Goal: Task Accomplishment & Management: Manage account settings

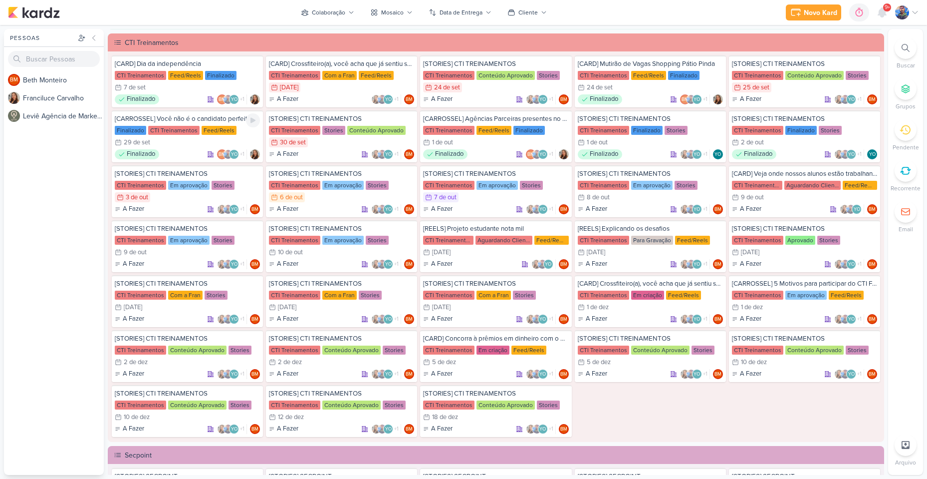
scroll to position [799, 0]
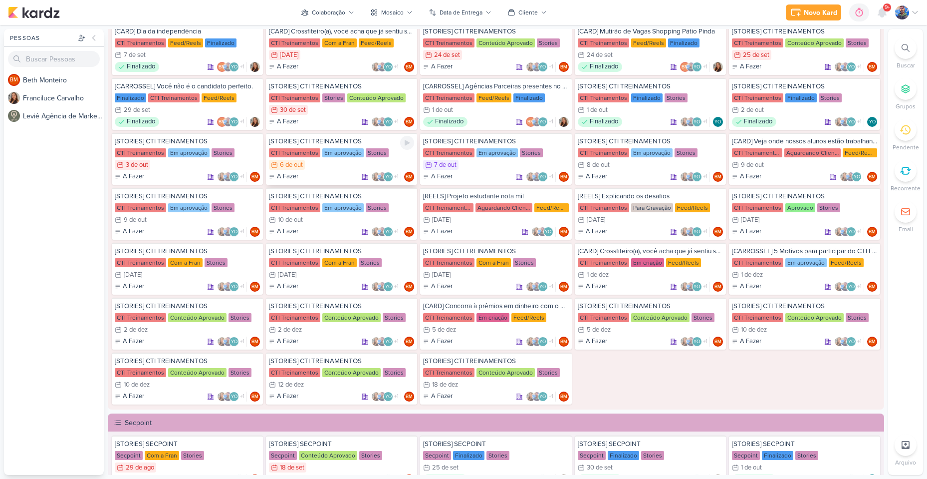
click at [327, 163] on div "6/10 [DATE]" at bounding box center [341, 165] width 145 height 10
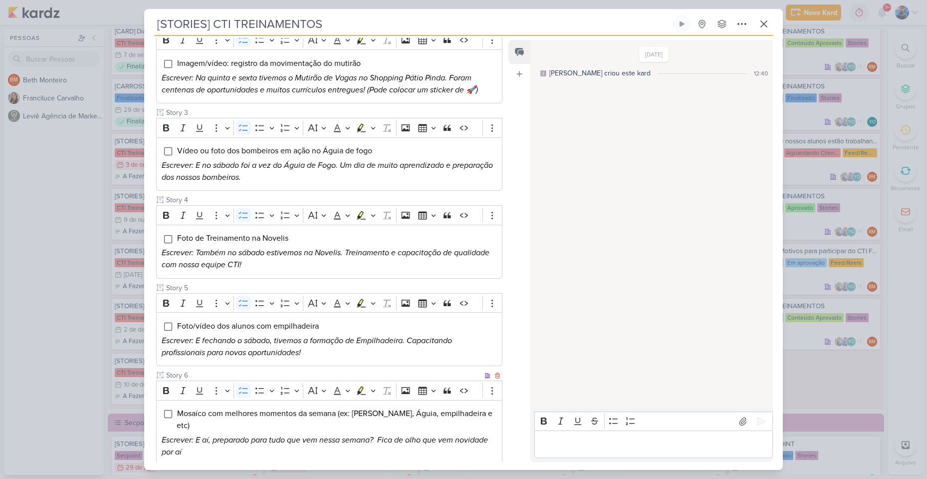
scroll to position [27, 0]
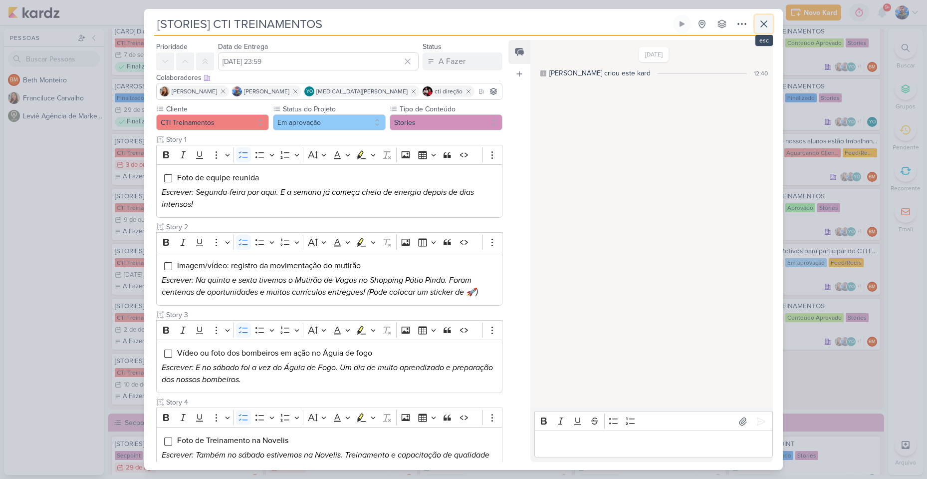
click at [764, 21] on icon at bounding box center [764, 24] width 12 height 12
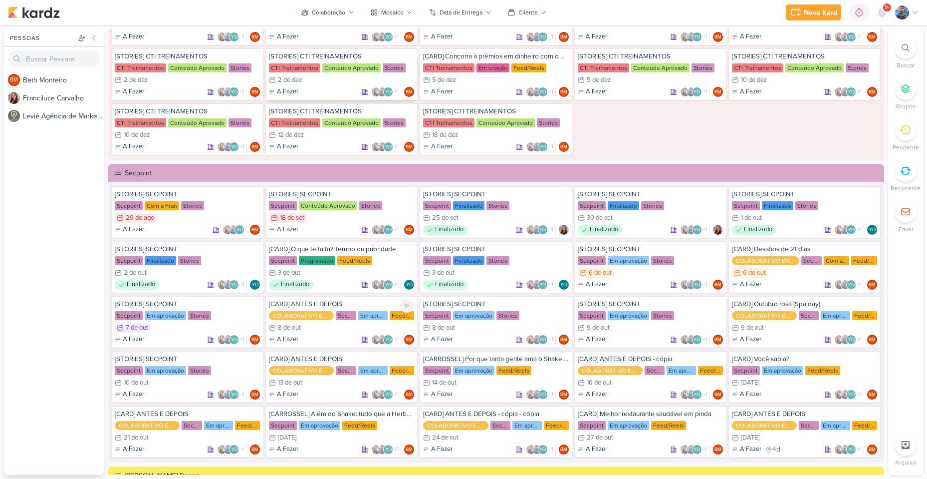
scroll to position [1098, 0]
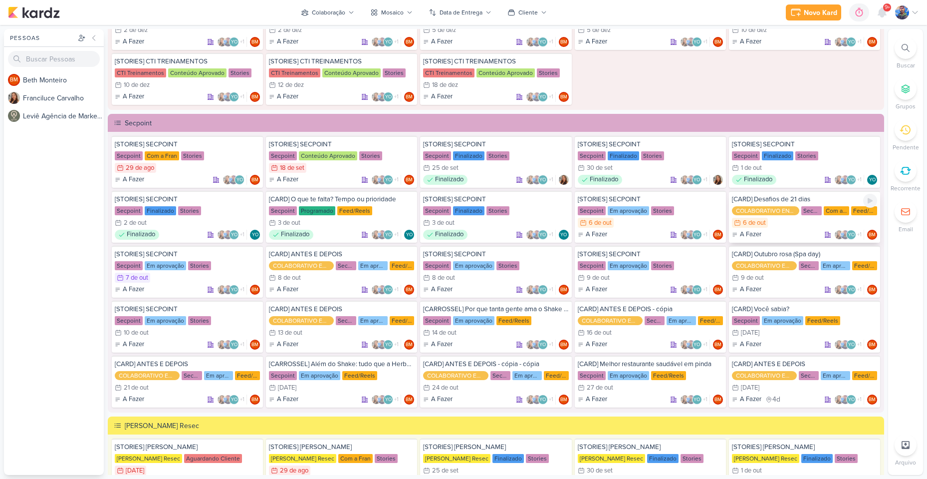
click at [778, 226] on div "6/10 [DATE]" at bounding box center [804, 223] width 145 height 10
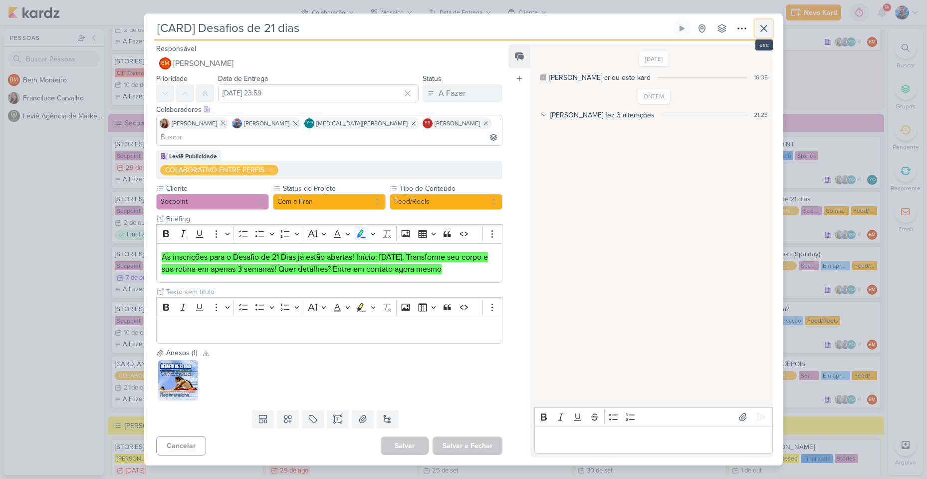
click at [763, 31] on icon at bounding box center [764, 28] width 6 height 6
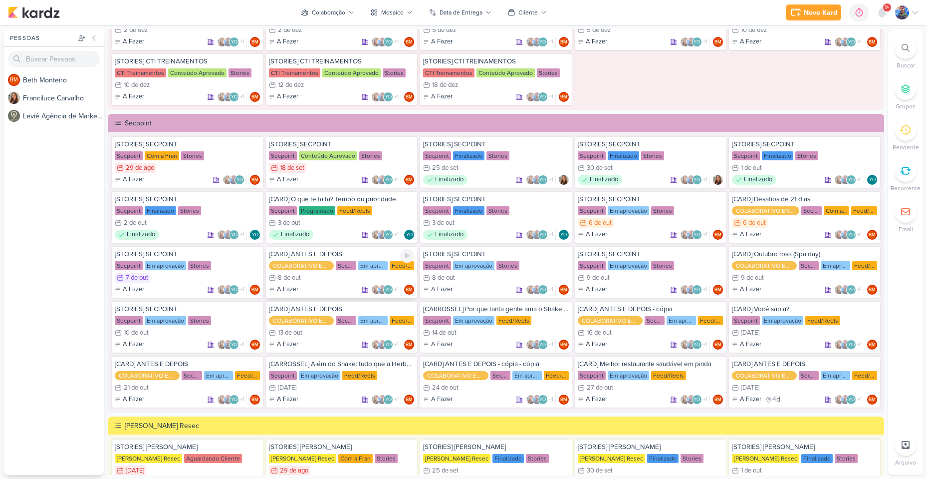
click at [289, 280] on div "8 de out" at bounding box center [289, 278] width 23 height 6
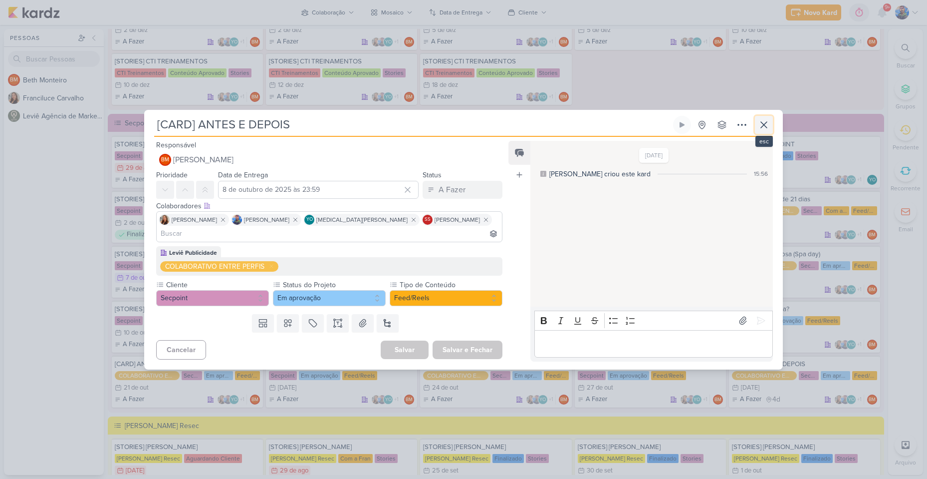
click at [756, 134] on button at bounding box center [764, 125] width 18 height 18
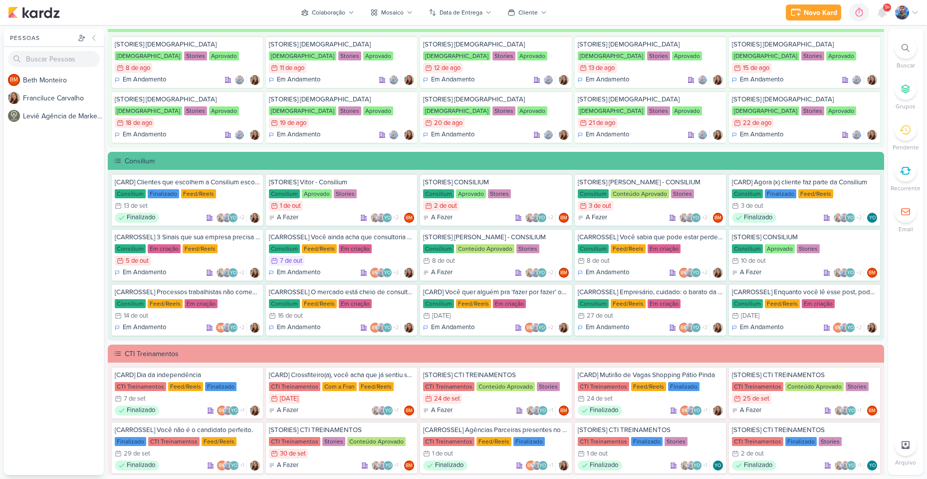
scroll to position [449, 0]
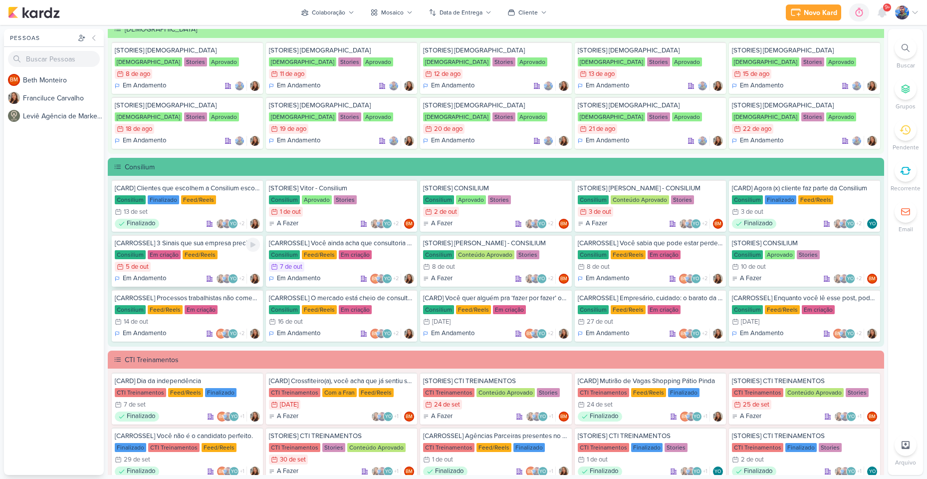
click at [182, 261] on div "[CARROSSEL] 3 Sinais que sua empresa precisa de um BPO financeiro Consilium Em …" at bounding box center [187, 261] width 151 height 52
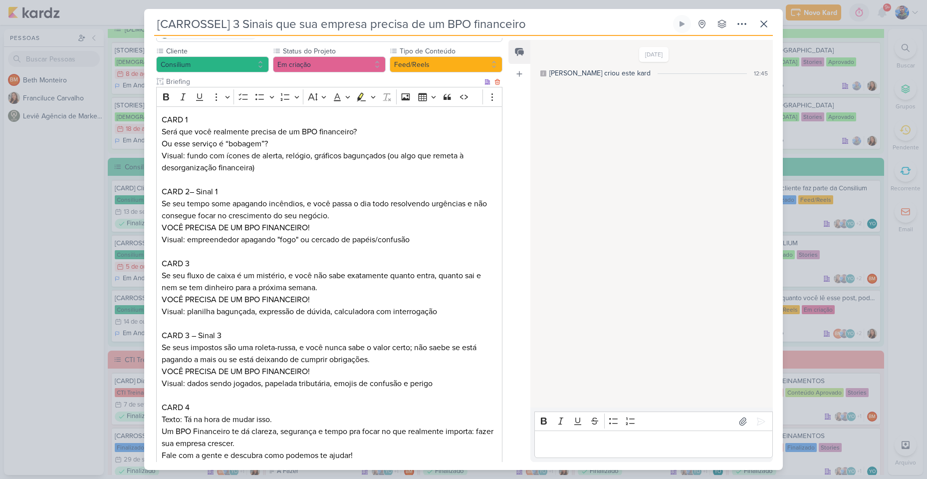
scroll to position [100, 0]
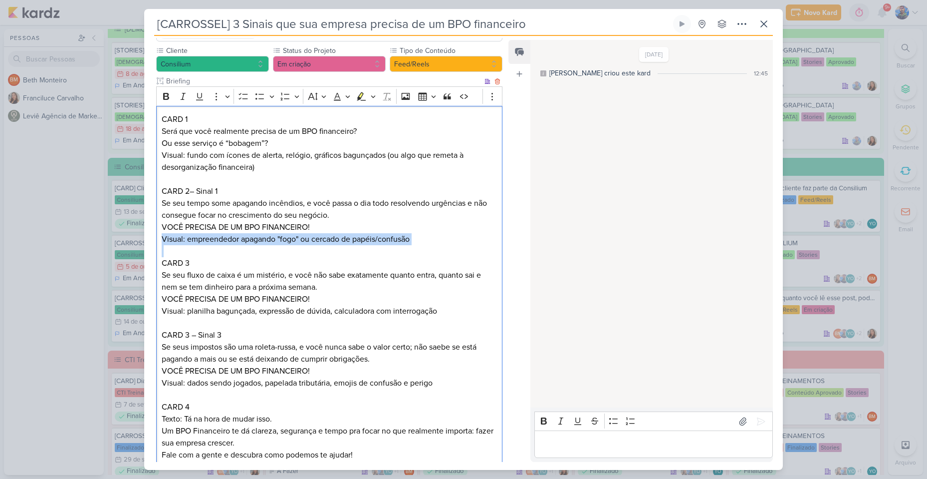
drag, startPoint x: 161, startPoint y: 238, endPoint x: 425, endPoint y: 246, distance: 264.2
click at [425, 246] on div "CARD 1 Será que você realmente precisa de um BPO financeiro? Ou esse serviço é …" at bounding box center [329, 287] width 346 height 363
click at [300, 228] on p "Se seu tempo some apagando incêndios, e você passa o dia todo resolvendo urgênc…" at bounding box center [329, 215] width 335 height 36
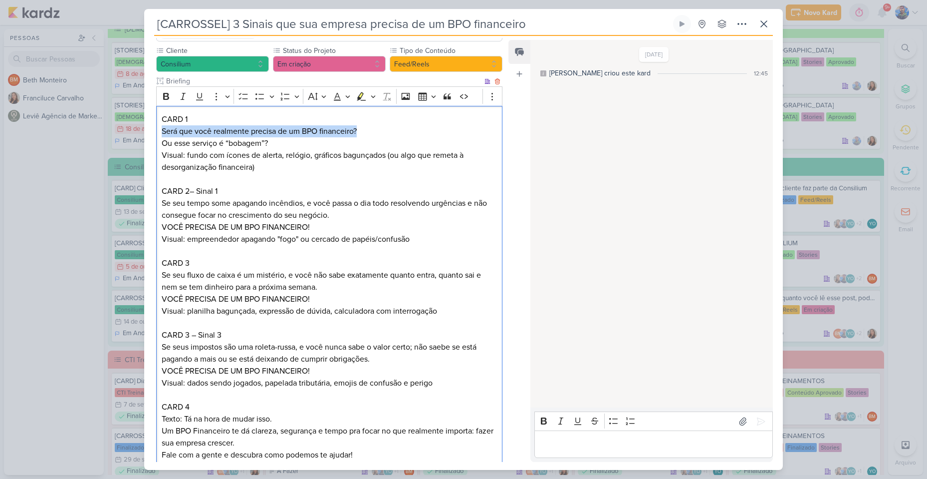
drag, startPoint x: 163, startPoint y: 131, endPoint x: 359, endPoint y: 129, distance: 196.7
click at [359, 129] on p "Será que você realmente precisa de um BPO financeiro?" at bounding box center [329, 131] width 335 height 12
copy p "Será que você realmente precisa de um BPO financeiro?"
click at [161, 143] on div "CARD 1 Será que você realmente precisa de um BPO financeiro? Ou esse serviço é …" at bounding box center [329, 287] width 346 height 363
drag, startPoint x: 161, startPoint y: 143, endPoint x: 270, endPoint y: 147, distance: 108.9
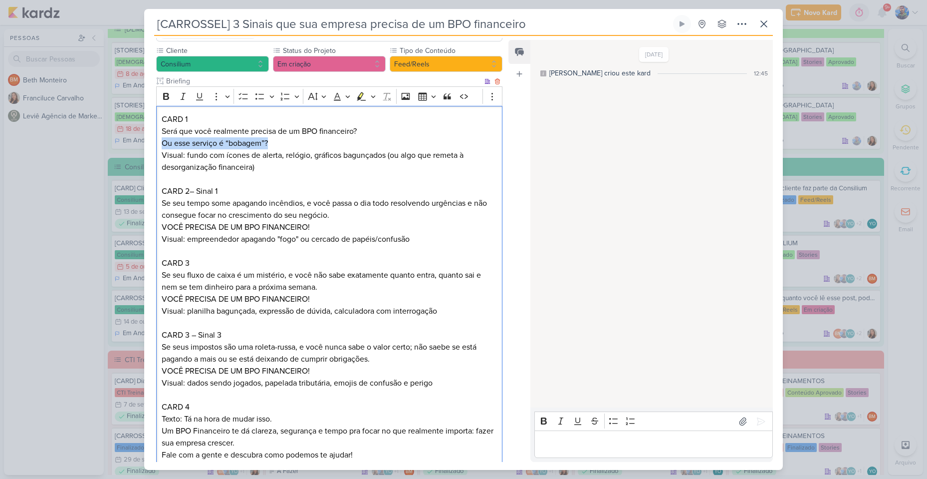
click at [270, 147] on p "Ou esse serviço é “bobagem”?" at bounding box center [329, 143] width 335 height 12
copy p "Ou esse serviço é “bobagem”?"
click at [171, 171] on p "Visual: fundo com ícones de alerta, relógio, gráficos bagunçados (ou algo que r…" at bounding box center [329, 161] width 335 height 24
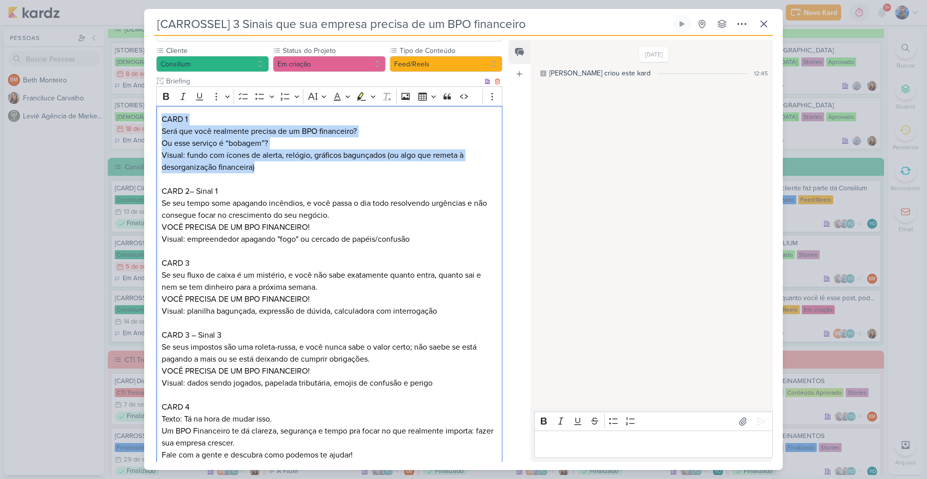
drag, startPoint x: 162, startPoint y: 119, endPoint x: 444, endPoint y: 168, distance: 286.8
click at [444, 168] on div "CARD 1 Será que você realmente precisa de um BPO financeiro? Ou esse serviço é …" at bounding box center [329, 287] width 346 height 363
click at [371, 97] on icon "Editor toolbar" at bounding box center [373, 96] width 5 height 10
click at [317, 114] on icon "Text highlight toolbar" at bounding box center [314, 114] width 10 height 10
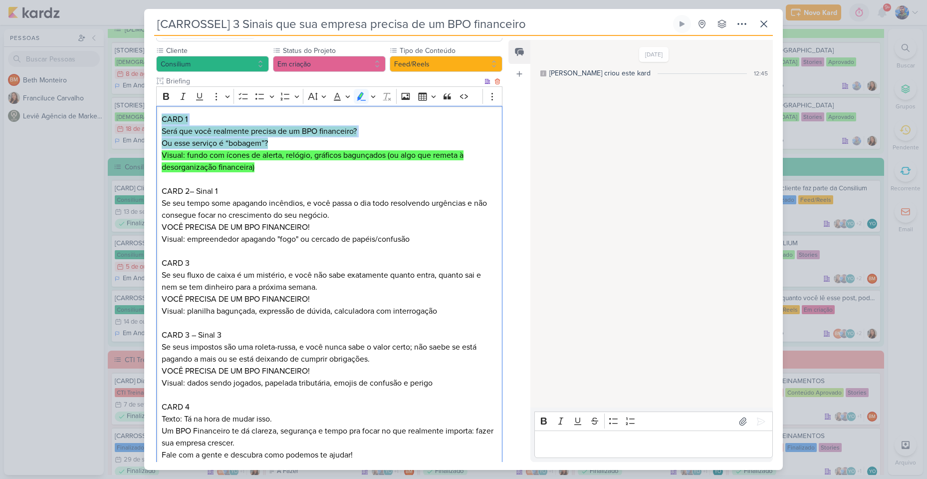
click at [313, 141] on p "Ou esse serviço é “bobagem”?" at bounding box center [329, 143] width 335 height 12
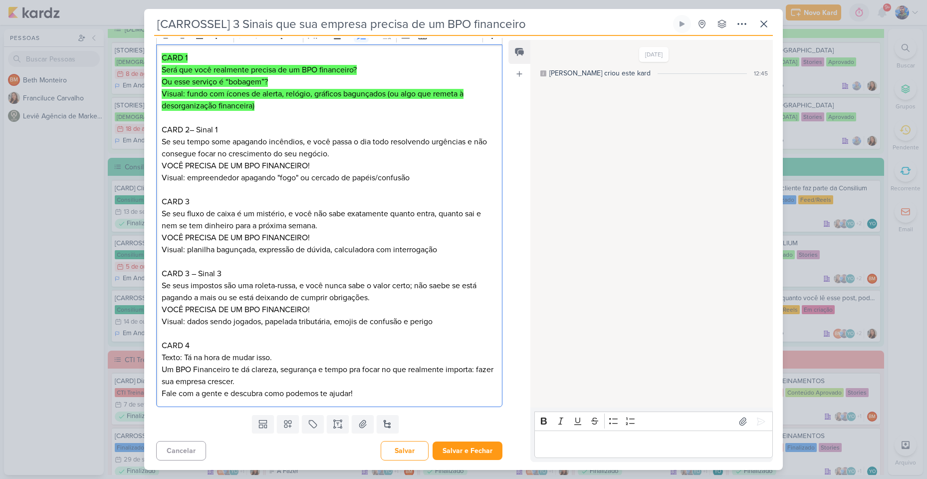
scroll to position [162, 0]
click at [161, 142] on div "CARD 1 Será que você realmente precisa de um BPO financeiro? Ou esse serviço é …" at bounding box center [329, 225] width 346 height 363
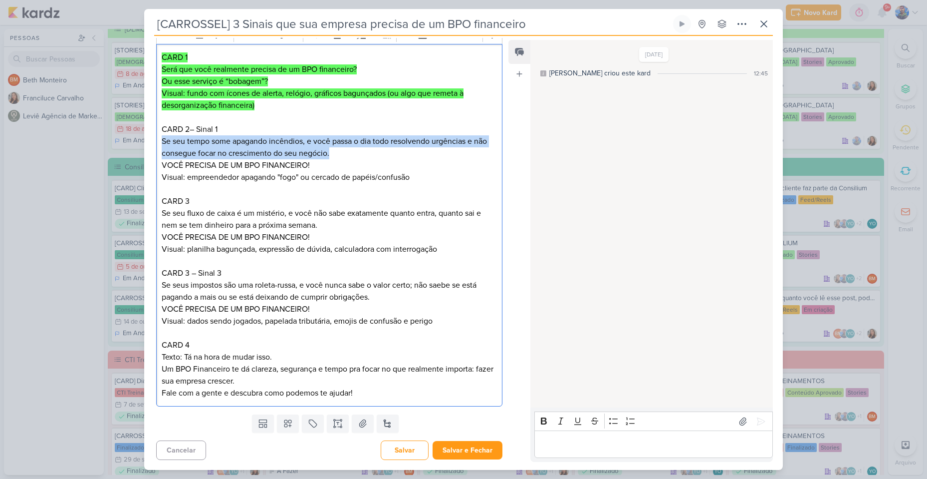
drag, startPoint x: 161, startPoint y: 142, endPoint x: 473, endPoint y: 151, distance: 312.6
click at [473, 151] on div "CARD 1 Será que você realmente precisa de um BPO financeiro? Ou esse serviço é …" at bounding box center [329, 225] width 346 height 363
copy p "Se seu tempo some apagando incêndios, e você passa o dia todo resolvendo urgênc…"
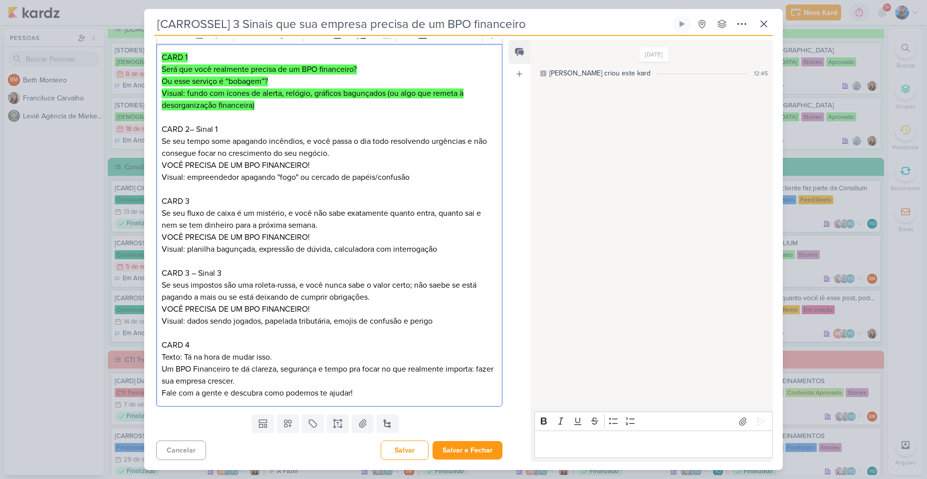
click at [308, 166] on p "Se seu tempo some apagando incêndios, e você passa o dia todo resolvendo urgênc…" at bounding box center [329, 153] width 335 height 36
drag, startPoint x: 311, startPoint y: 165, endPoint x: 163, endPoint y: 169, distance: 147.8
click at [163, 169] on p "Se seu tempo some apagando incêndios, e você passa o dia todo resolvendo urgênc…" at bounding box center [329, 153] width 335 height 36
copy p "VOCÊ PRECISA DE UM BPO FINANCEIRO!"
click at [235, 177] on p "Visual: empreendedor apagando "fogo" ou cercado de papéis/confusão" at bounding box center [329, 177] width 335 height 12
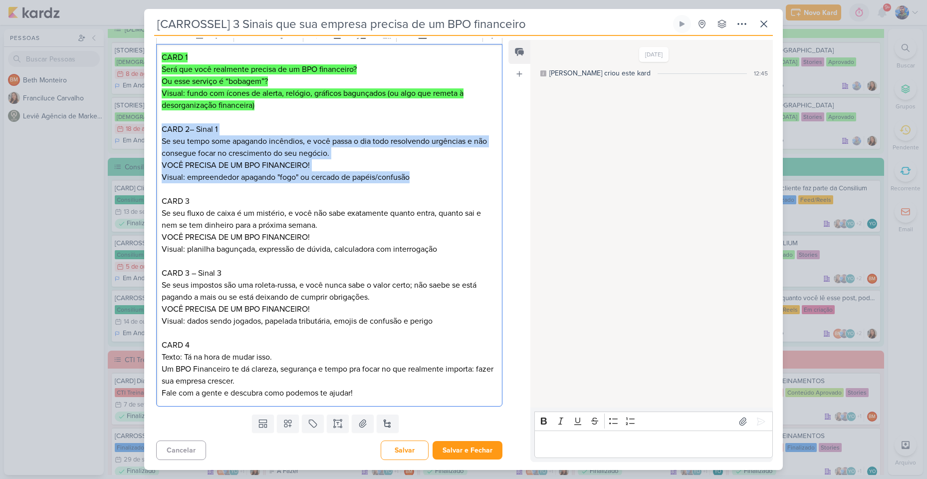
drag, startPoint x: 417, startPoint y: 174, endPoint x: 157, endPoint y: 131, distance: 263.2
click at [157, 131] on div "CARD 1 Será que você realmente precisa de um BPO financeiro? Ou esse serviço é …" at bounding box center [329, 225] width 346 height 363
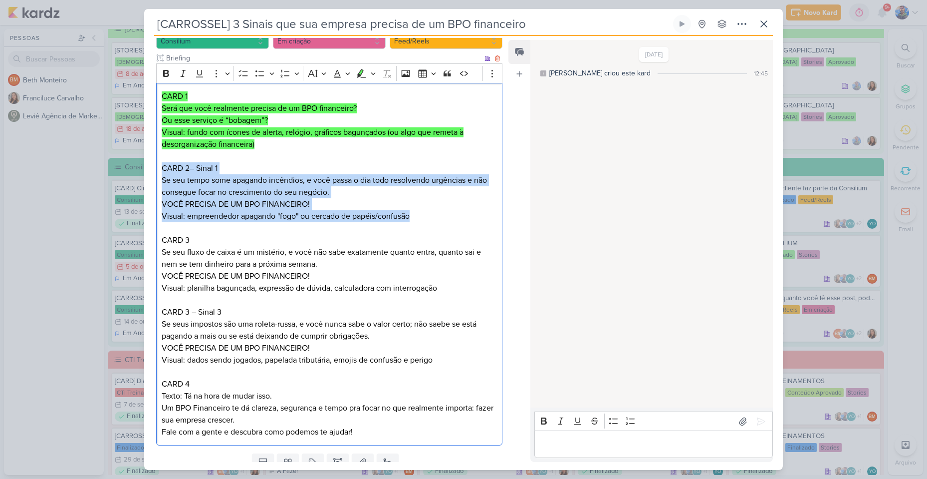
scroll to position [12, 0]
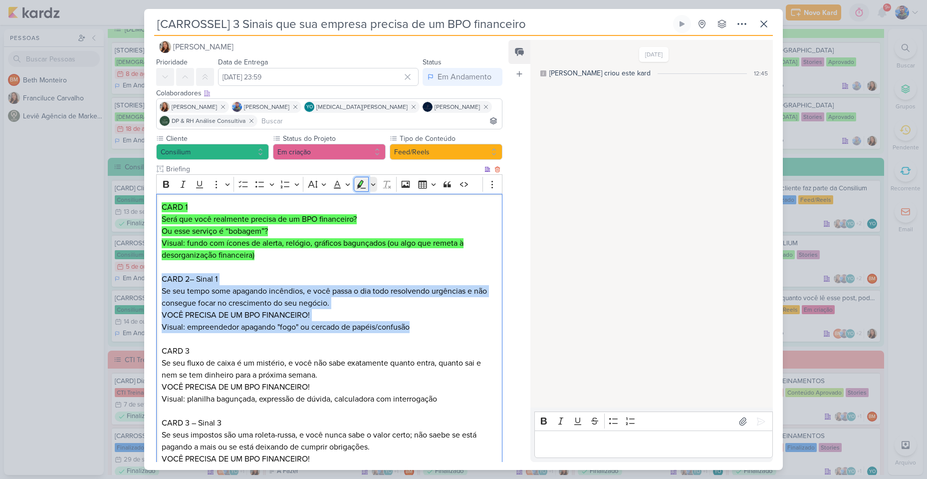
click at [362, 189] on button "Highlight" at bounding box center [361, 184] width 15 height 15
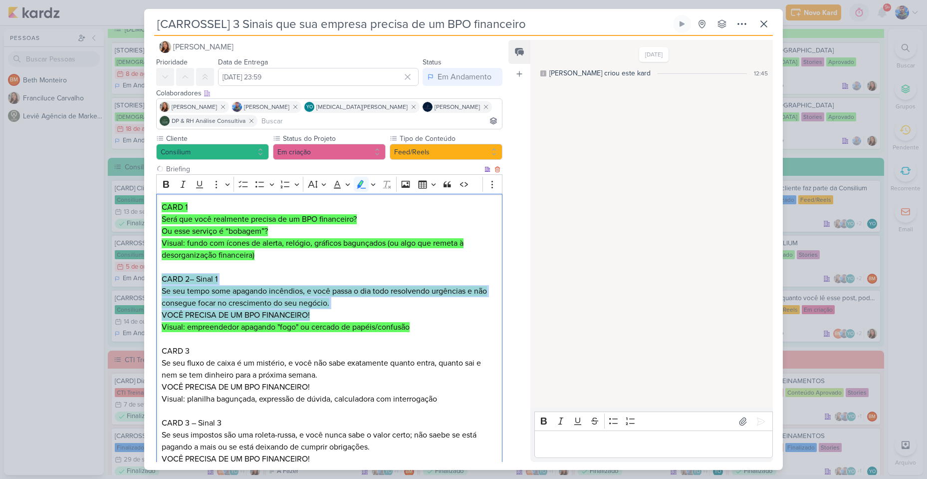
click at [379, 301] on p "Se seu tempo some apagando incêndios, e você passa o dia todo resolvendo urgênc…" at bounding box center [329, 303] width 335 height 36
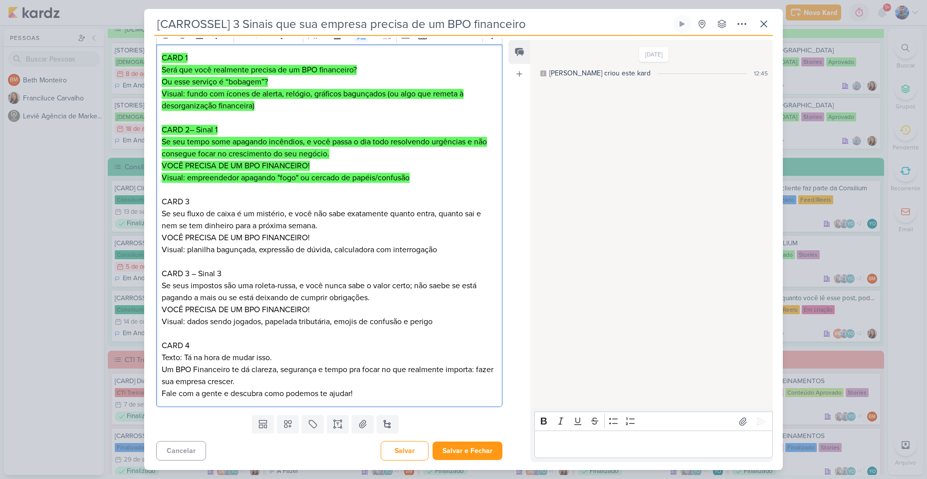
scroll to position [162, 0]
click at [282, 231] on p "Se seu fluxo de caixa é um mistério, e você não sabe exatamente quanto entra, q…" at bounding box center [329, 225] width 335 height 36
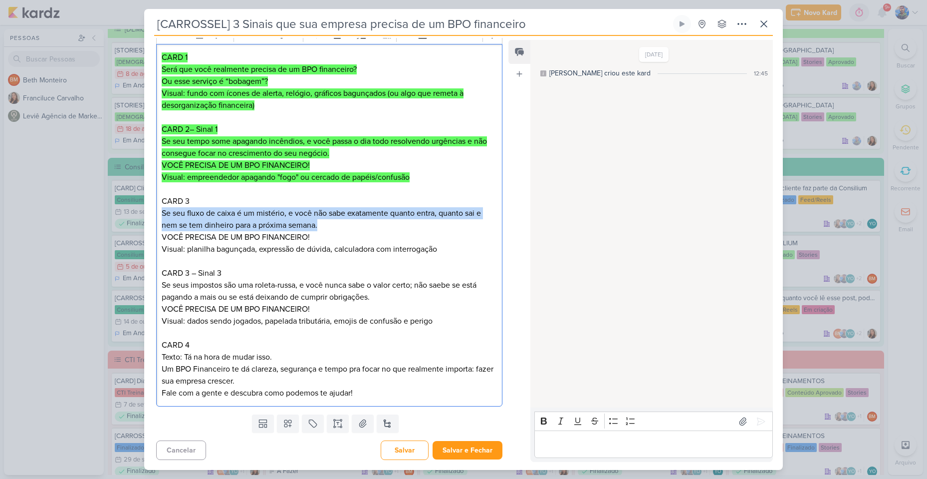
drag, startPoint x: 162, startPoint y: 214, endPoint x: 327, endPoint y: 225, distance: 165.6
click at [327, 225] on p "Se seu fluxo de caixa é um mistério, e você não sabe exatamente quanto entra, q…" at bounding box center [329, 225] width 335 height 36
copy p "Se seu fluxo de caixa é um mistério, e você não sabe exatamente quanto entra, q…"
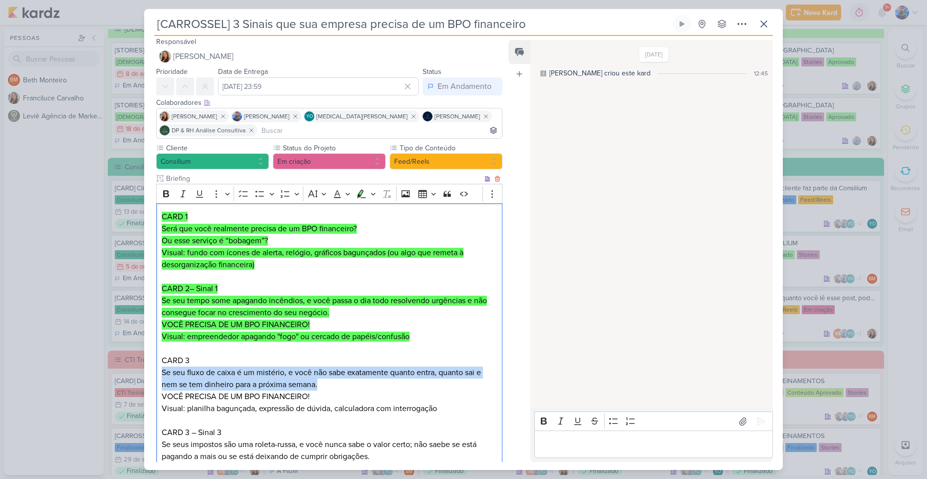
scroll to position [0, 0]
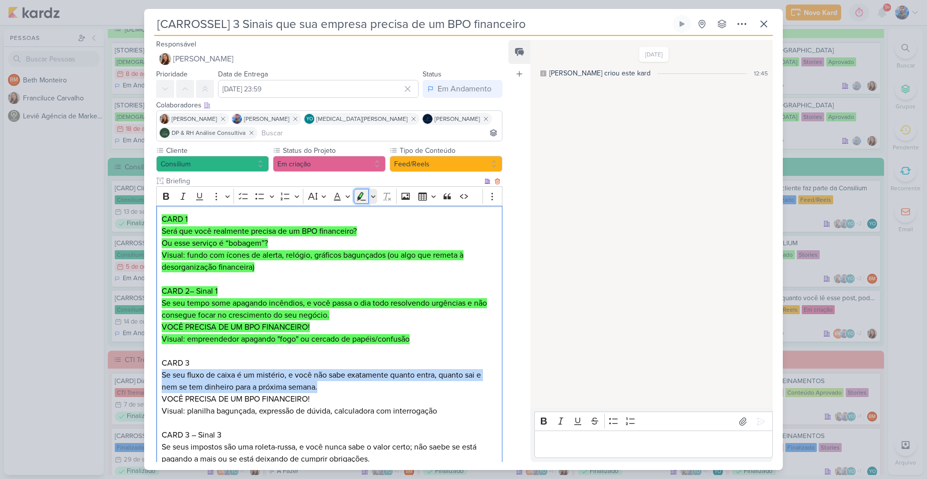
click at [361, 201] on icon "Editor toolbar" at bounding box center [361, 196] width 10 height 10
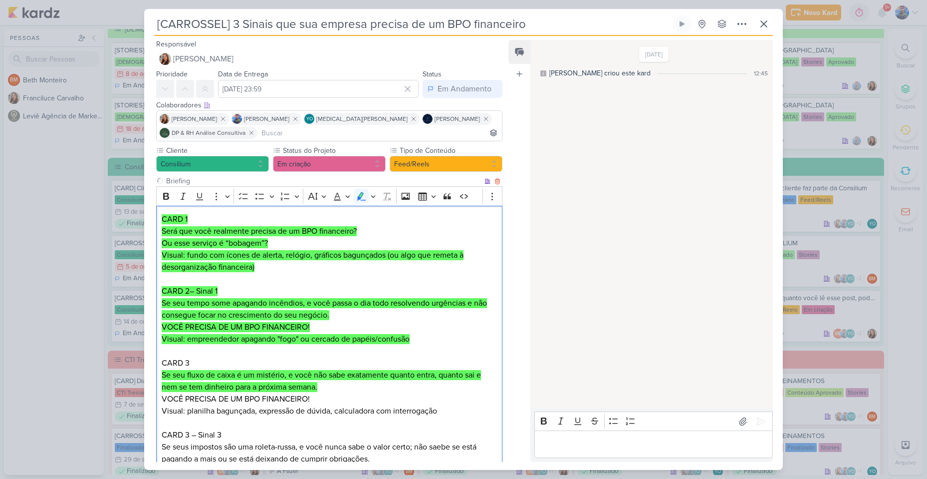
click at [320, 386] on p "Se seu fluxo de caixa é um mistério, e você não sabe exatamente quanto entra, q…" at bounding box center [329, 387] width 335 height 36
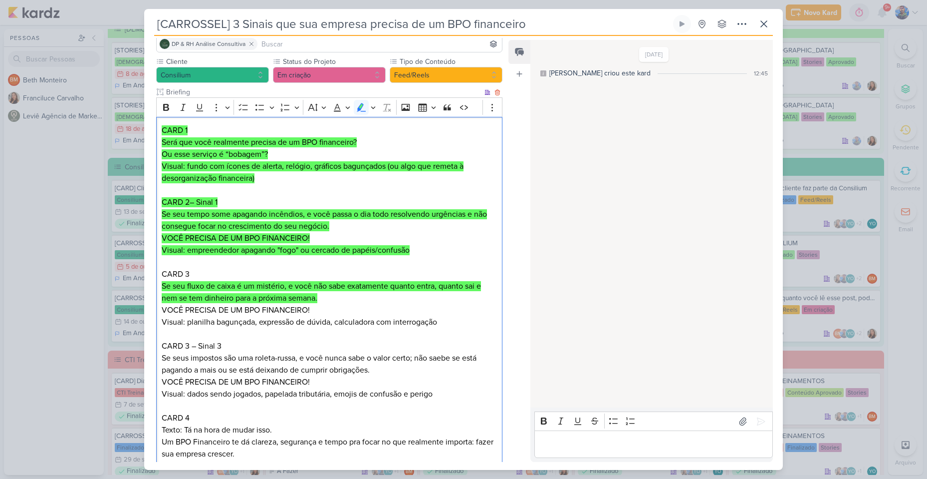
scroll to position [100, 0]
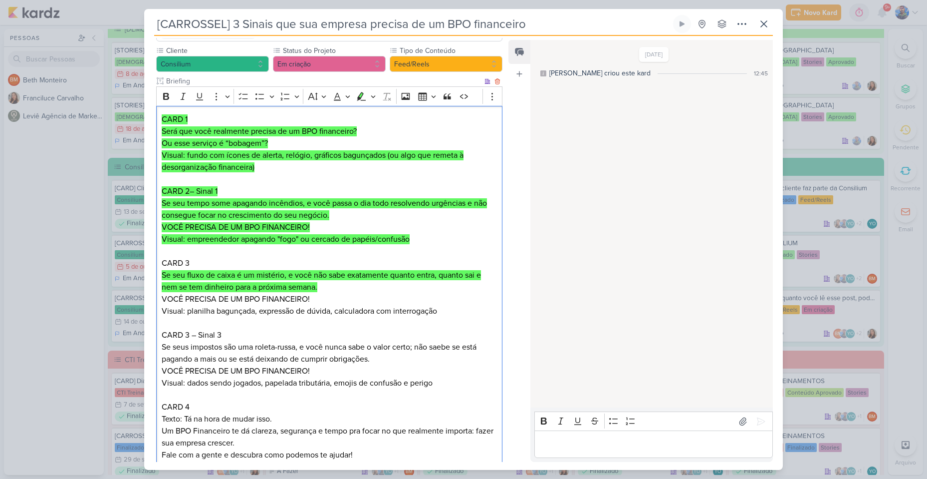
click at [164, 268] on p "CARD 3" at bounding box center [329, 263] width 335 height 12
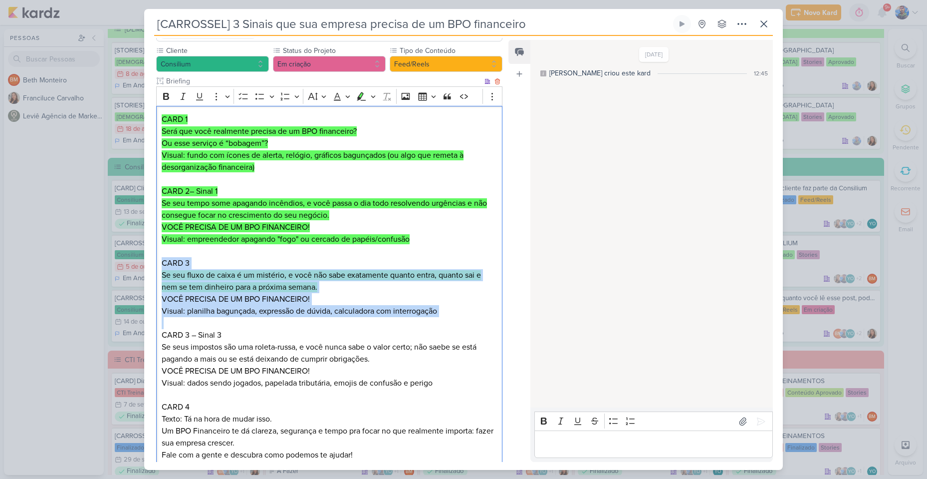
drag, startPoint x: 163, startPoint y: 263, endPoint x: 473, endPoint y: 324, distance: 315.5
click at [473, 324] on div "CARD 1 Será que você realmente precisa de um BPO financeiro? Ou esse serviço é …" at bounding box center [329, 287] width 346 height 363
click at [364, 96] on icon "Editor toolbar" at bounding box center [361, 96] width 10 height 10
click at [460, 308] on p "Visual: planilha bagunçada, expressão de dúvida, calculadora com interrogação" at bounding box center [329, 311] width 335 height 12
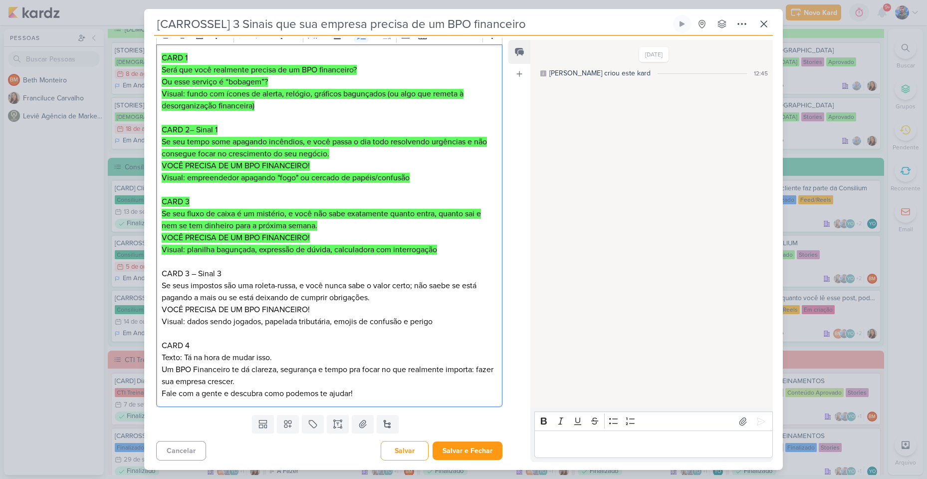
scroll to position [162, 0]
click at [253, 289] on p "Se seus impostos são uma roleta-russa, e você nunca sabe o valor certo; não sae…" at bounding box center [329, 297] width 335 height 36
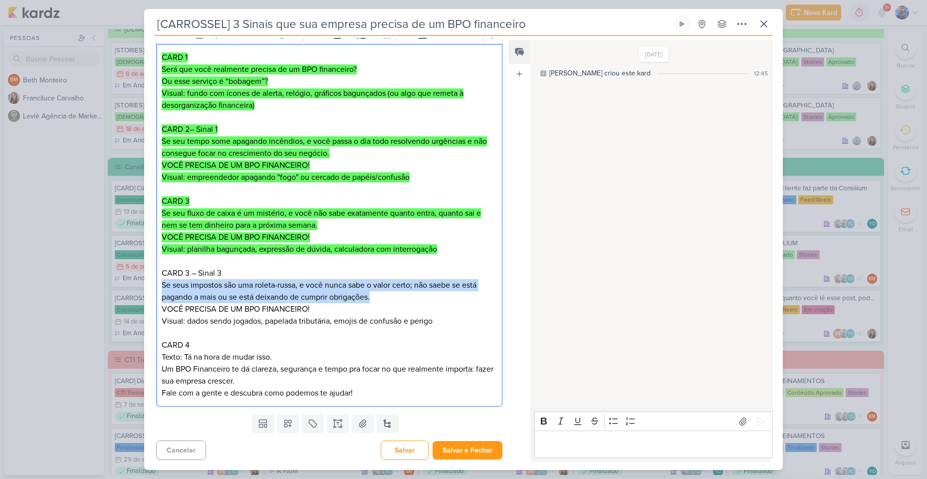
drag, startPoint x: 162, startPoint y: 283, endPoint x: 379, endPoint y: 292, distance: 217.8
click at [379, 292] on p "Se seus impostos são uma roleta-russa, e você nunca sabe o valor certo; não sae…" at bounding box center [329, 297] width 335 height 36
copy p "Se seus impostos são uma roleta-russa, e você nunca sabe o valor certo; não sae…"
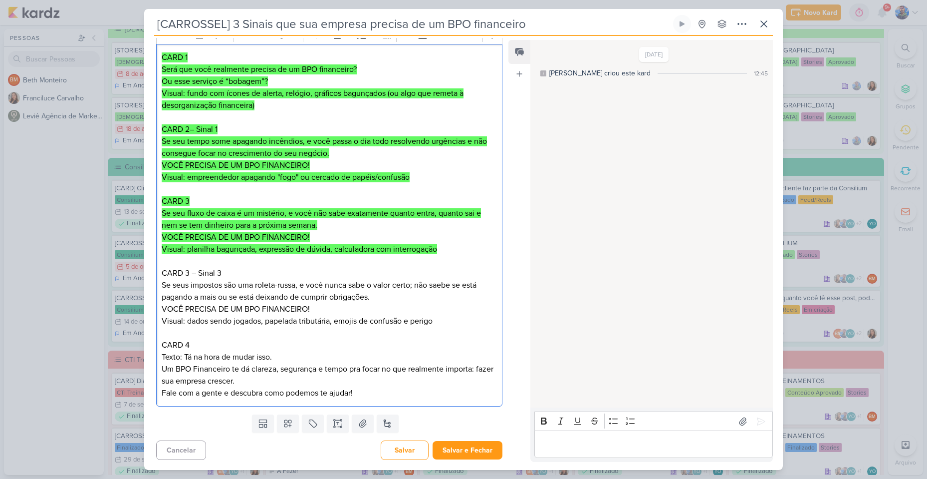
click at [348, 326] on p "Visual: dados sendo jogados, papelada tributária, emojis de confusão e perigo" at bounding box center [329, 321] width 335 height 12
click at [231, 290] on p "Se seus impostos são uma roleta-russa, e você nunca sabe o valor certo; não sae…" at bounding box center [329, 297] width 335 height 36
drag, startPoint x: 446, startPoint y: 323, endPoint x: 160, endPoint y: 272, distance: 290.0
click at [160, 272] on div "CARD 1 Será que você realmente precisa de um BPO financeiro? Ou esse serviço é …" at bounding box center [329, 225] width 346 height 363
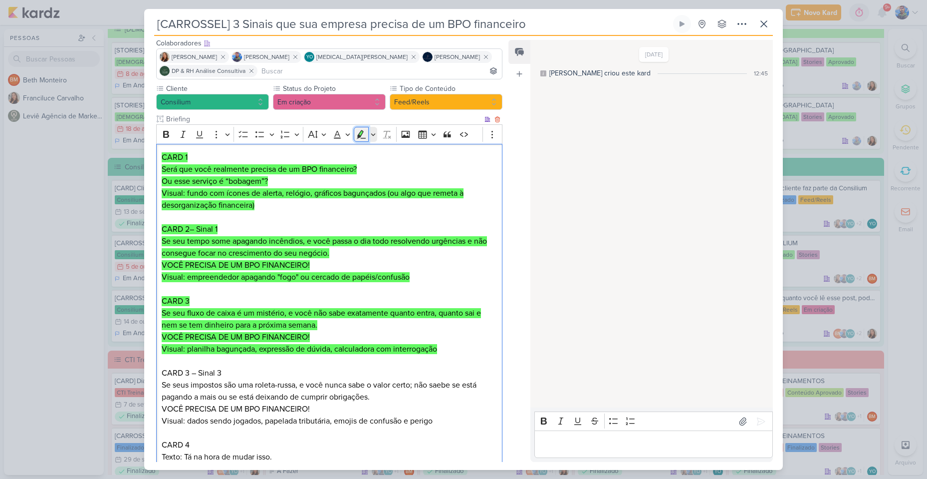
click at [360, 137] on icon "Editor toolbar" at bounding box center [361, 134] width 9 height 8
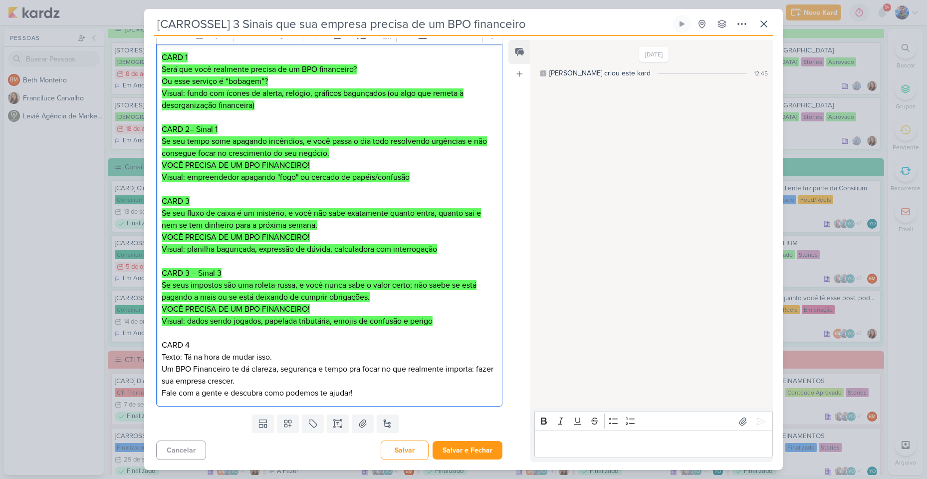
click at [354, 349] on p "CARD 4" at bounding box center [329, 345] width 335 height 12
click at [229, 346] on p "CARD 4" at bounding box center [329, 345] width 335 height 12
drag, startPoint x: 183, startPoint y: 358, endPoint x: 273, endPoint y: 357, distance: 89.4
click at [273, 357] on p "Texto: Tá na hora de mudar isso." at bounding box center [329, 357] width 335 height 12
click at [275, 356] on p "Texto: Tá na hora de mudar isso." at bounding box center [329, 357] width 335 height 12
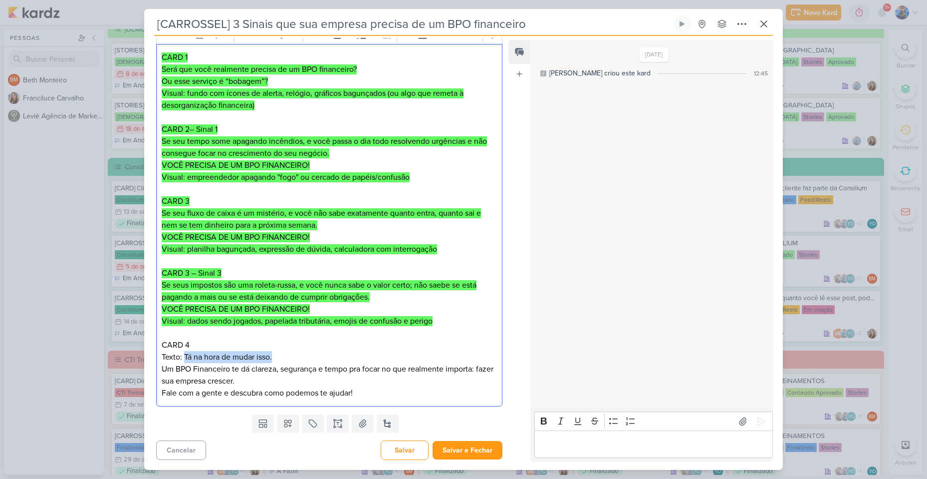
drag, startPoint x: 186, startPoint y: 354, endPoint x: 281, endPoint y: 355, distance: 95.3
click at [281, 355] on p "Texto: Tá na hora de mudar isso." at bounding box center [329, 357] width 335 height 12
copy p "Tá na hora de mudar isso."
drag, startPoint x: 261, startPoint y: 348, endPoint x: 239, endPoint y: 359, distance: 23.9
click at [260, 349] on p "CARD 4" at bounding box center [329, 345] width 335 height 12
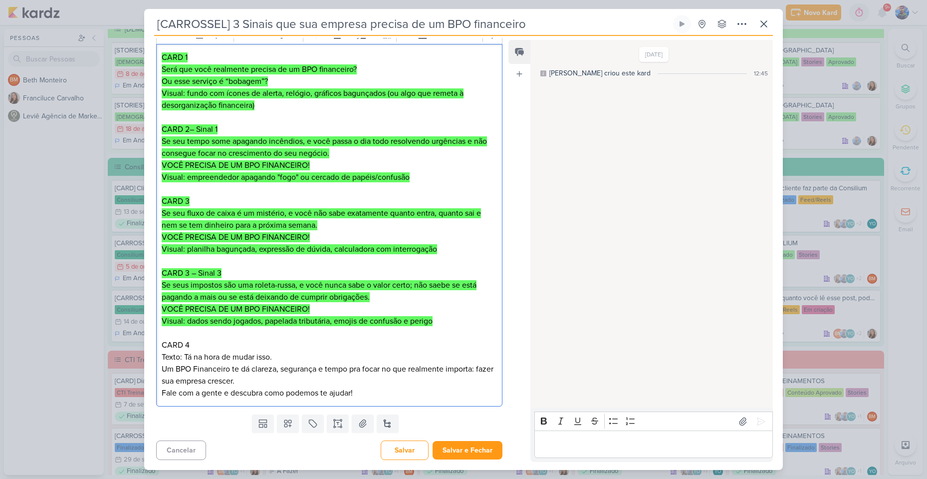
drag, startPoint x: 163, startPoint y: 370, endPoint x: 319, endPoint y: 378, distance: 155.9
click at [319, 378] on p "Um BPO Financeiro te dá clareza, segurança e tempo pra focar no que realmente i…" at bounding box center [329, 381] width 335 height 36
copy p "Um BPO Financeiro te dá clareza, segurança e tempo pra focar no que realmente i…"
click at [325, 394] on p "Um BPO Financeiro te dá clareza, segurança e tempo pra focar no que realmente i…" at bounding box center [329, 381] width 335 height 36
drag, startPoint x: 161, startPoint y: 392, endPoint x: 389, endPoint y: 388, distance: 228.1
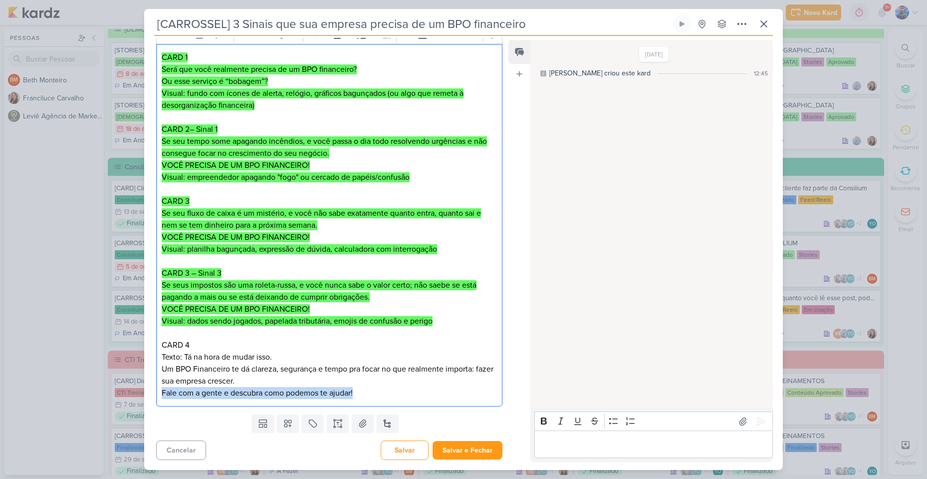
click at [389, 388] on p "Um BPO Financeiro te dá clareza, segurança e tempo pra focar no que realmente i…" at bounding box center [329, 381] width 335 height 36
copy p "Fale com a gente e descubra como podemos te ajudar!"
click at [366, 381] on p "Um BPO Financeiro te dá clareza, segurança e tempo pra focar no que realmente i…" at bounding box center [329, 381] width 335 height 36
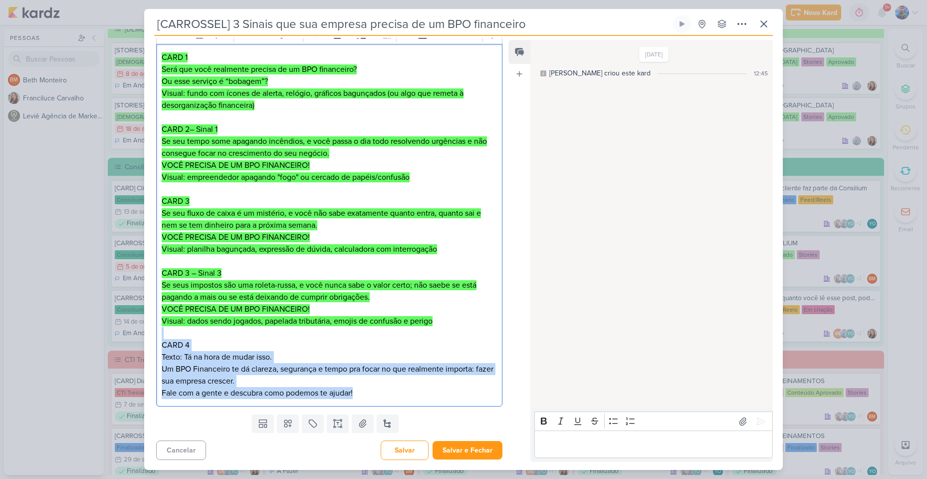
drag, startPoint x: 362, startPoint y: 396, endPoint x: 159, endPoint y: 337, distance: 210.9
click at [159, 337] on div "CARD 1 Será que você realmente precisa de um BPO financeiro? Ou esse serviço é …" at bounding box center [329, 225] width 346 height 363
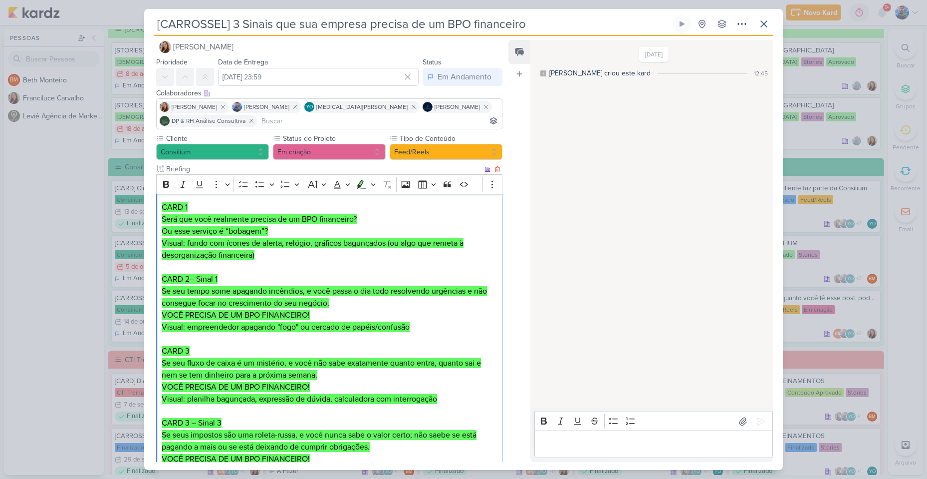
scroll to position [0, 0]
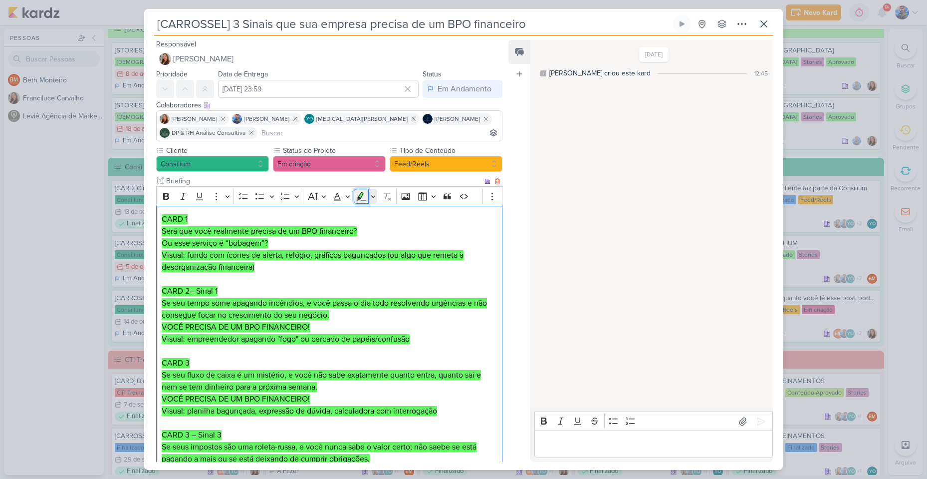
click at [364, 196] on icon "Editor toolbar" at bounding box center [361, 196] width 10 height 10
click at [589, 204] on div "[DATE] [PERSON_NAME] criou este kard 12:45" at bounding box center [652, 224] width 242 height 366
click at [430, 263] on p "Visual: fundo com ícones de alerta, relógio, gráficos bagunçados (ou algo que r…" at bounding box center [329, 261] width 335 height 24
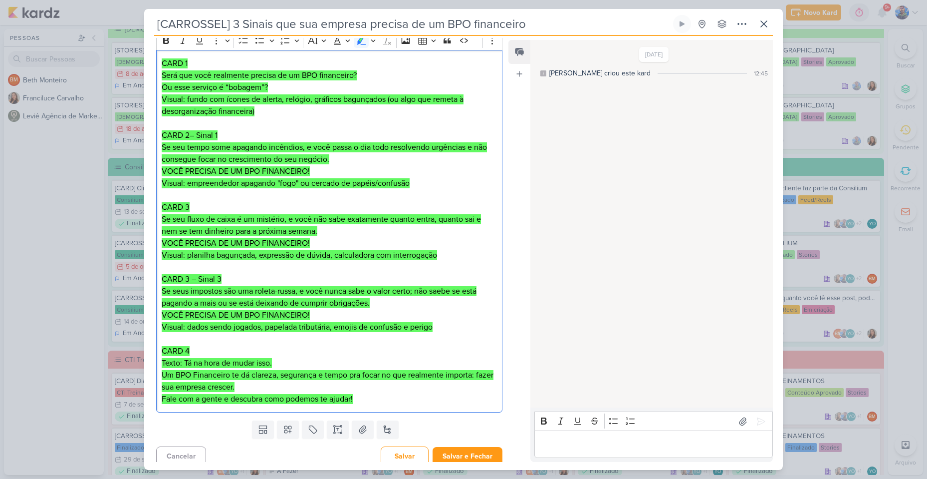
scroll to position [162, 0]
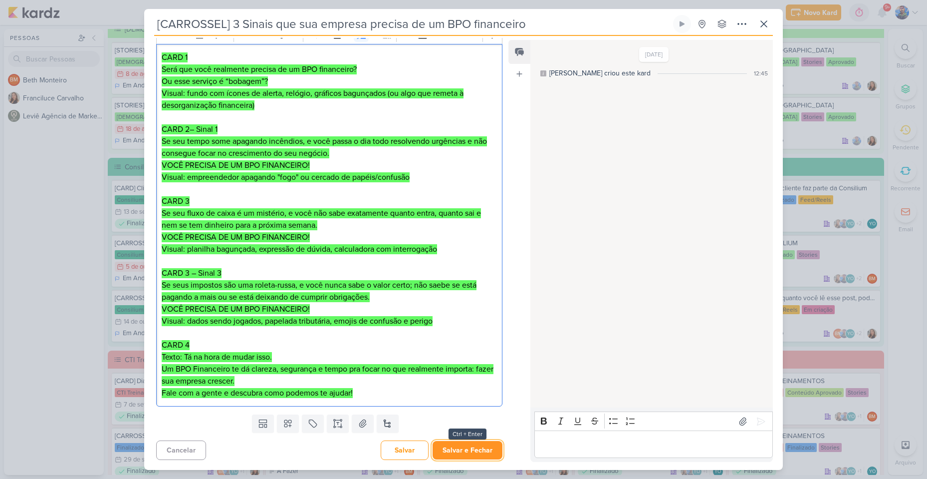
click at [451, 454] on button "Salvar e Fechar" at bounding box center [468, 450] width 70 height 18
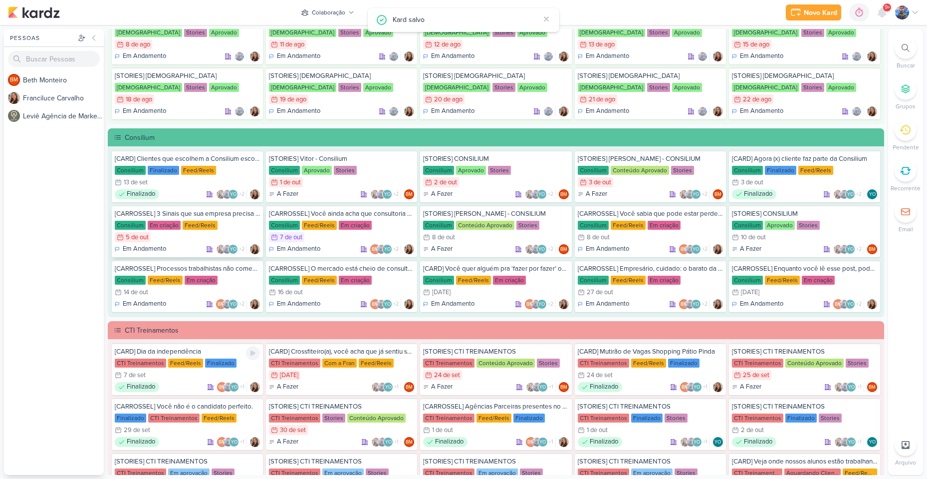
scroll to position [399, 0]
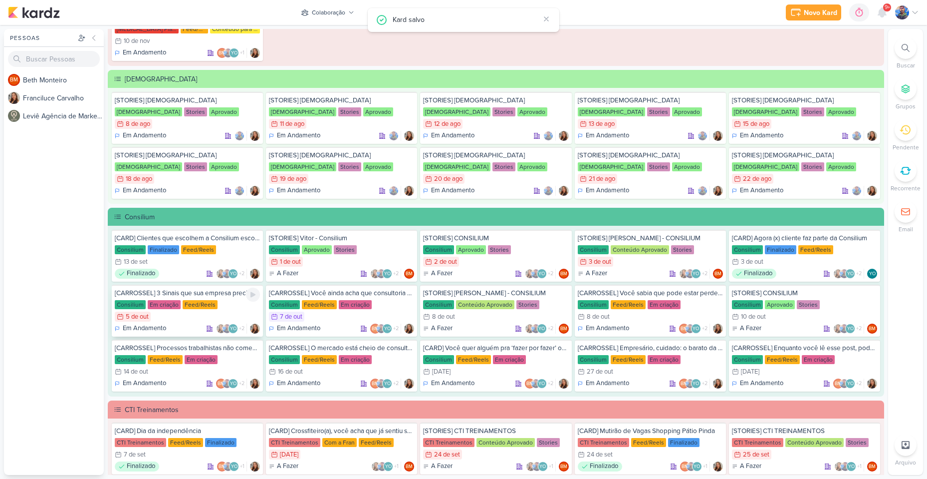
click at [180, 310] on div "[CARROSSEL] 3 Sinais que sua empresa precisa de um BPO financeiro Consilium Em …" at bounding box center [187, 311] width 151 height 52
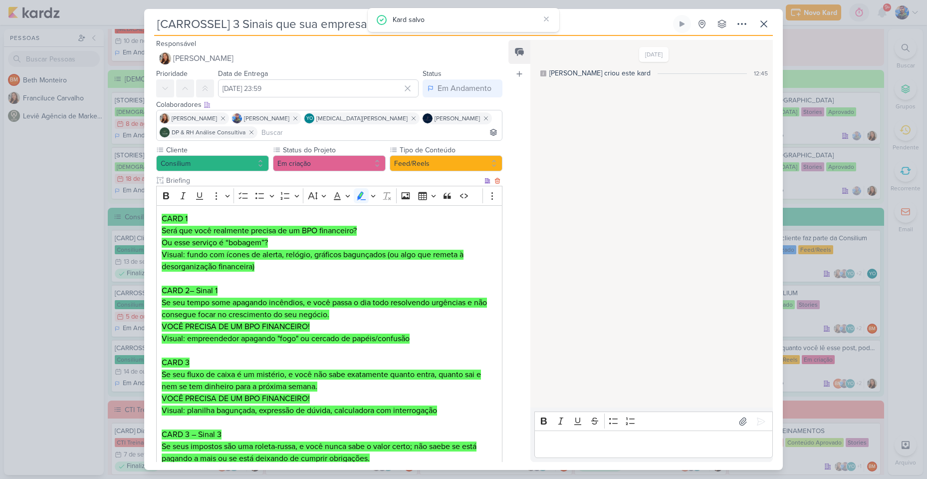
scroll to position [0, 0]
click at [355, 164] on button "Em criação" at bounding box center [329, 164] width 113 height 16
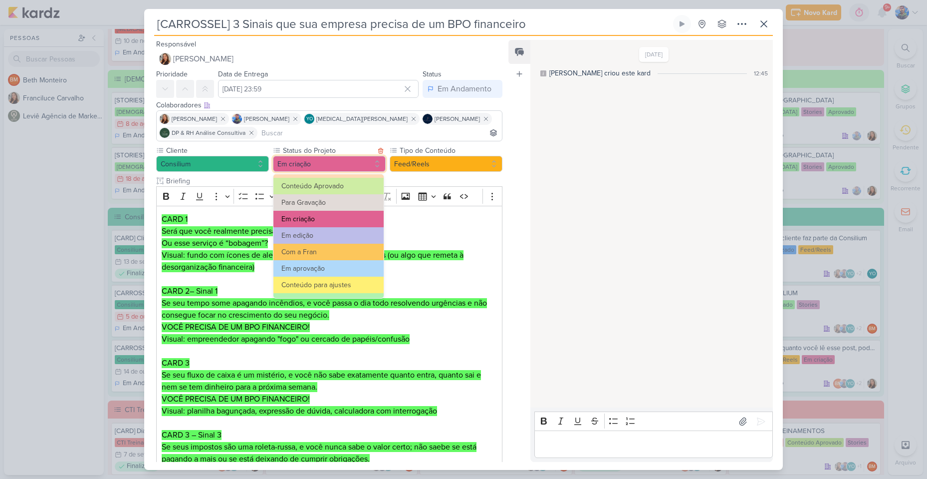
scroll to position [50, 0]
click at [330, 253] on button "Com a Fran" at bounding box center [329, 251] width 110 height 16
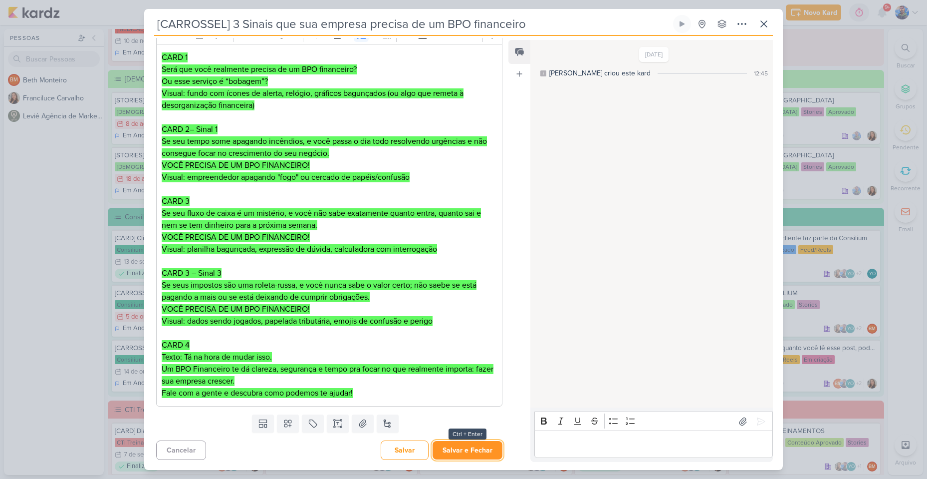
click at [472, 450] on button "Salvar e Fechar" at bounding box center [468, 450] width 70 height 18
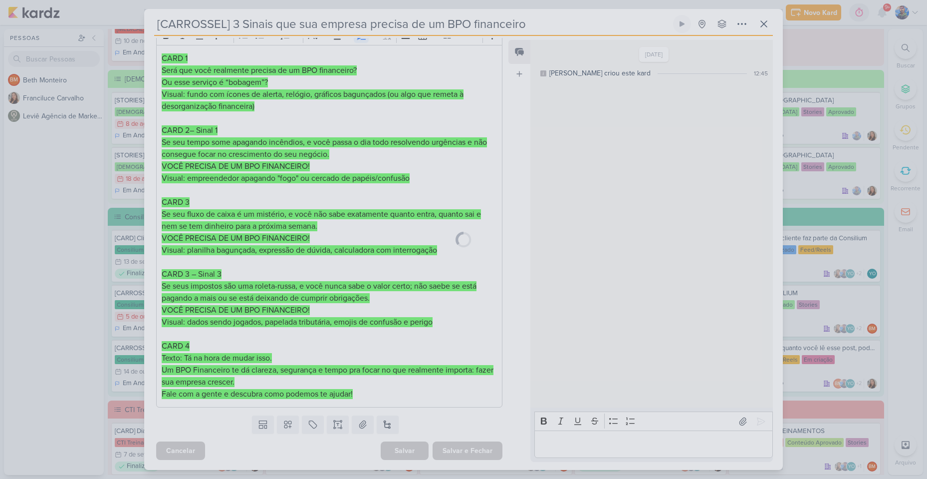
scroll to position [161, 0]
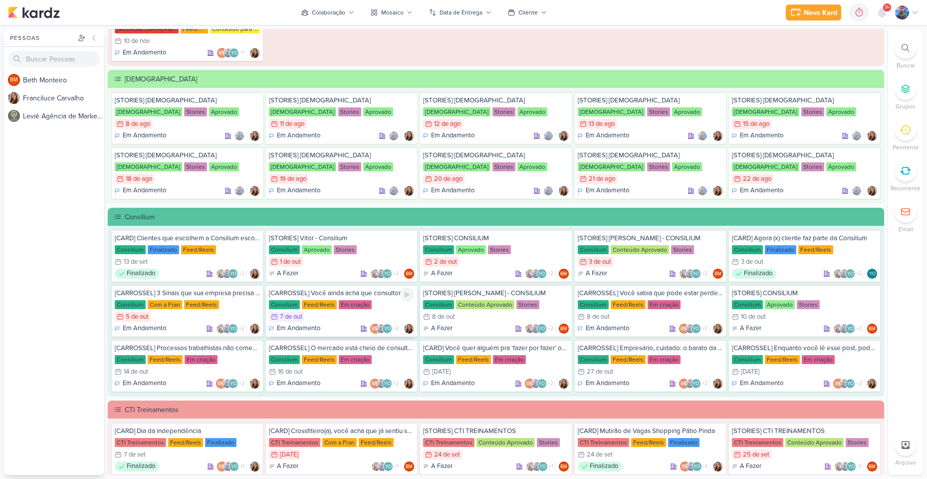
click at [341, 315] on div "7/10 [DATE]" at bounding box center [341, 316] width 145 height 10
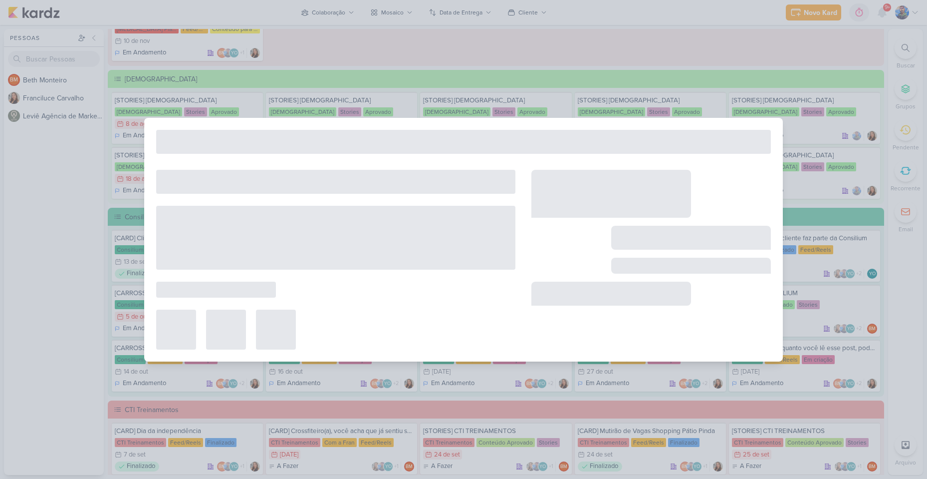
type input "[CARROSSEL] Você ainda acha que consultoria é custo? Então olha esse case."
type input "[DATE] 23:59"
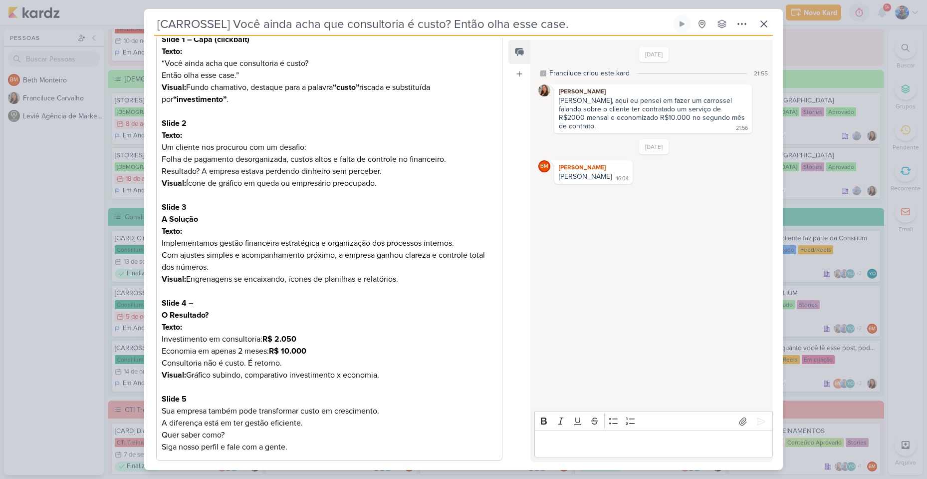
scroll to position [150, 0]
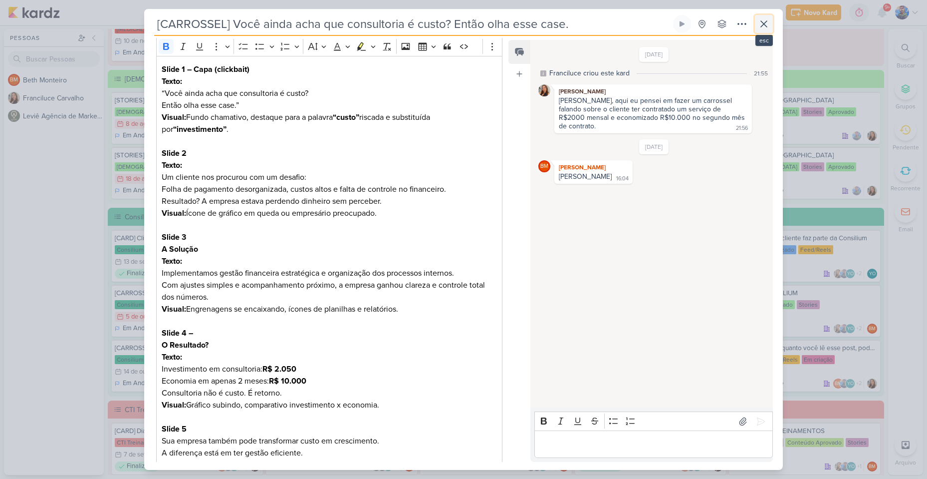
click at [768, 24] on icon at bounding box center [764, 24] width 12 height 12
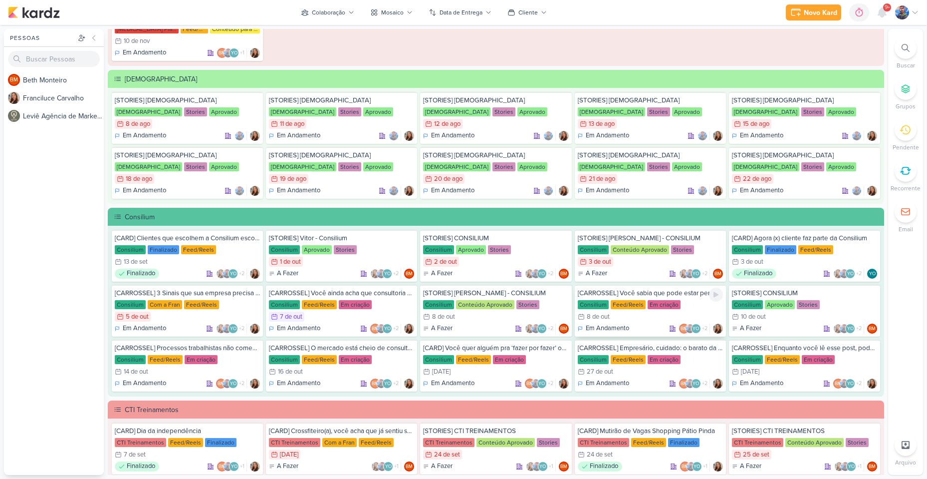
click at [613, 296] on div "[CARROSSEL] Você sabia que pode estar perdendo clientes..." at bounding box center [650, 293] width 145 height 9
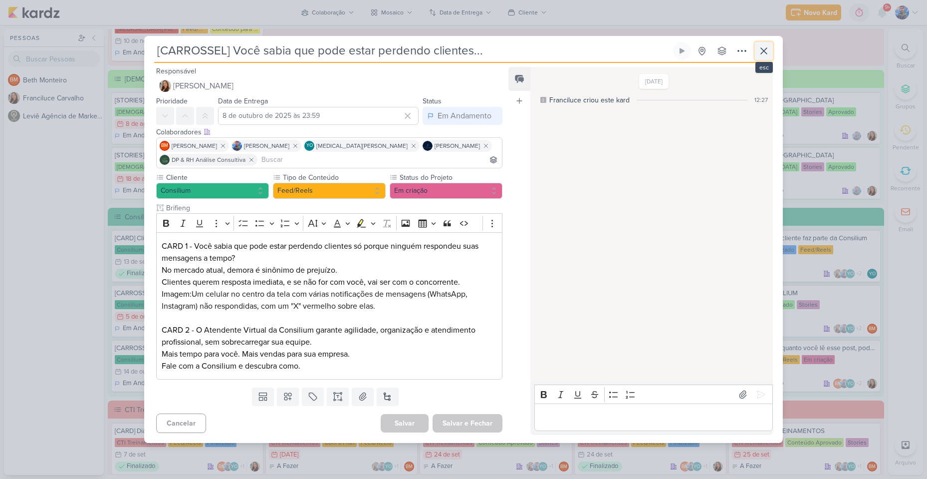
click at [763, 53] on icon at bounding box center [764, 51] width 12 height 12
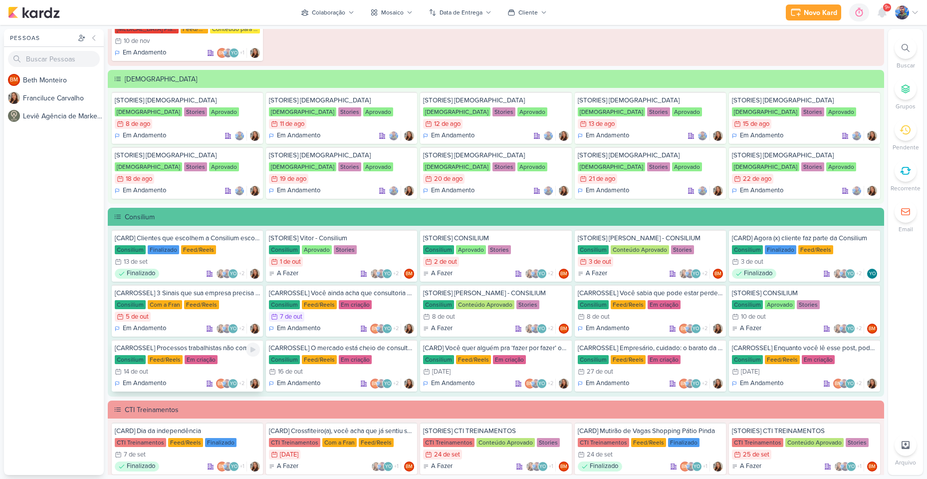
click at [175, 362] on div "Feed/Reels" at bounding box center [165, 359] width 35 height 9
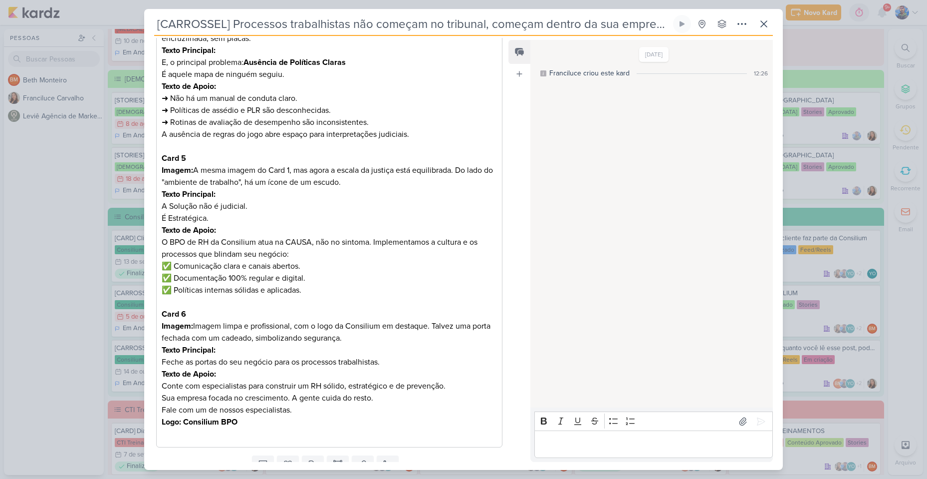
scroll to position [617, 0]
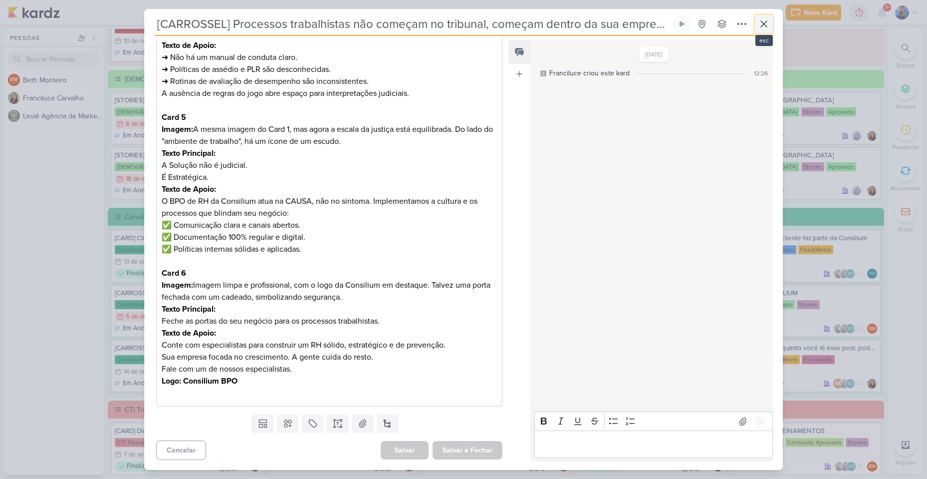
click at [761, 20] on icon at bounding box center [764, 24] width 12 height 12
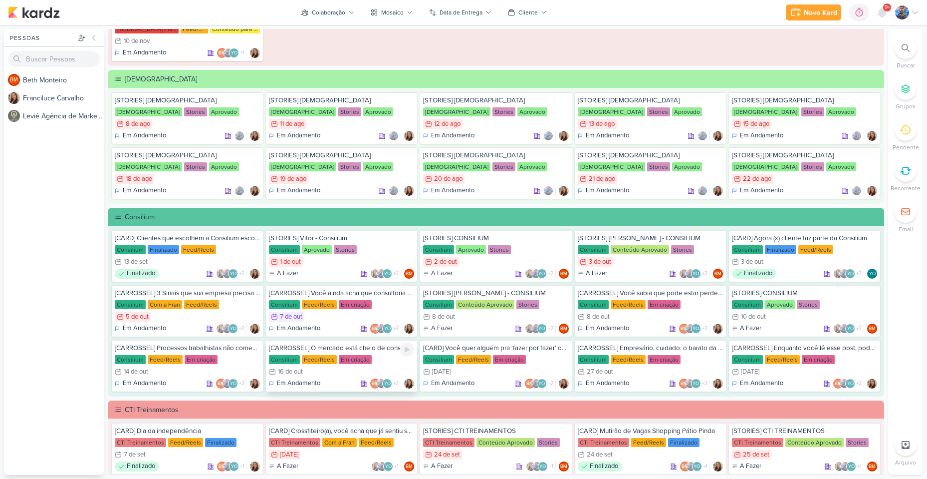
click at [331, 362] on div "Feed/Reels" at bounding box center [319, 359] width 35 height 9
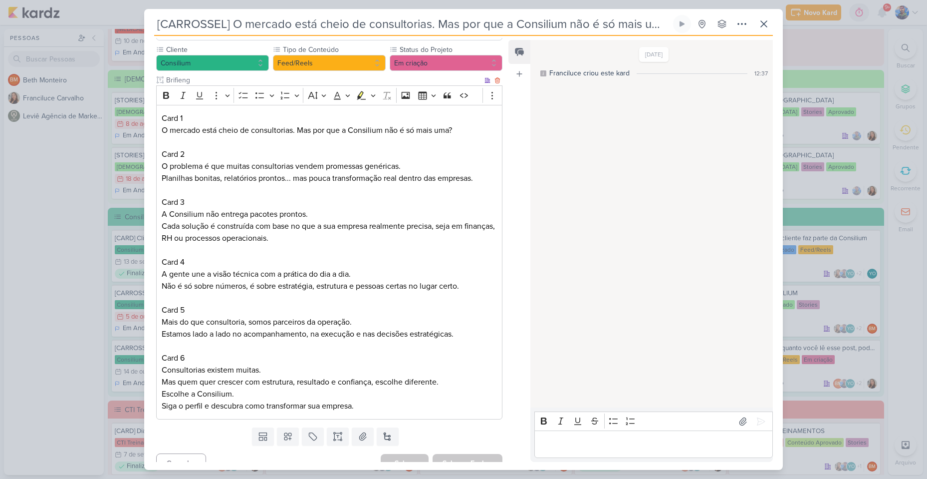
scroll to position [114, 0]
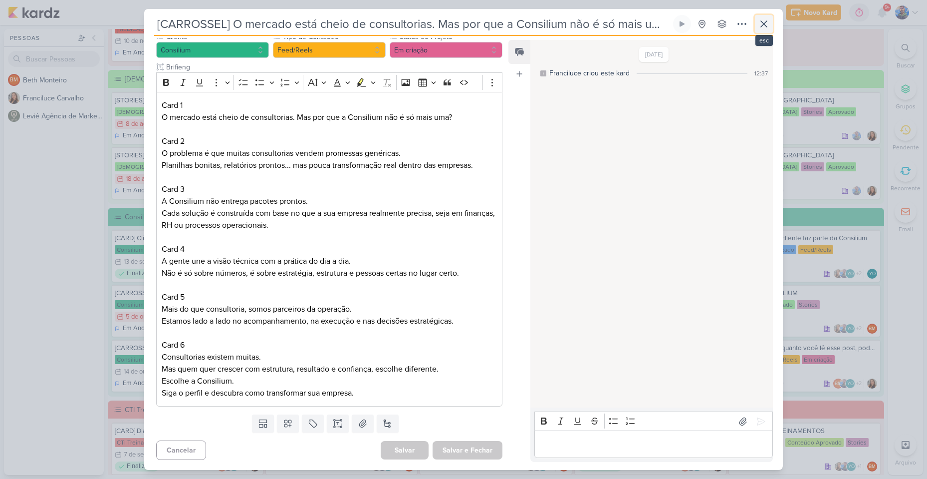
click at [766, 24] on icon at bounding box center [764, 24] width 12 height 12
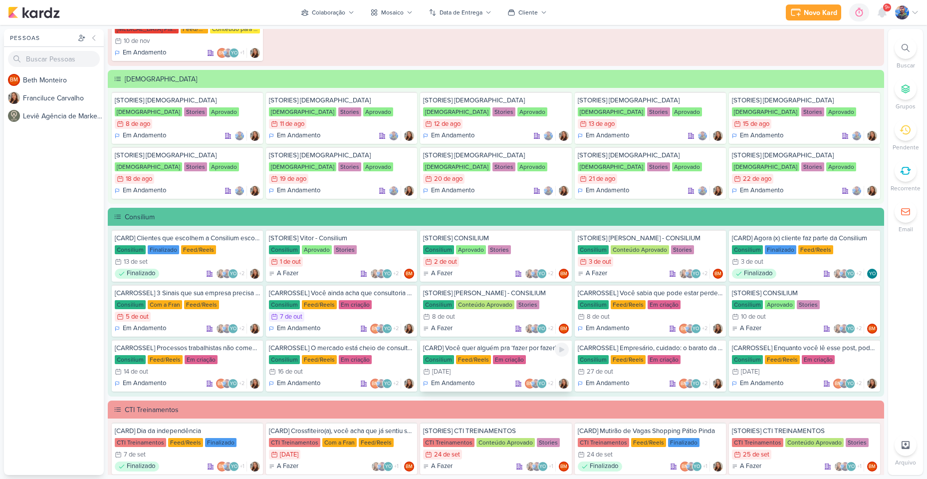
click at [450, 363] on div "Consilium" at bounding box center [438, 359] width 31 height 9
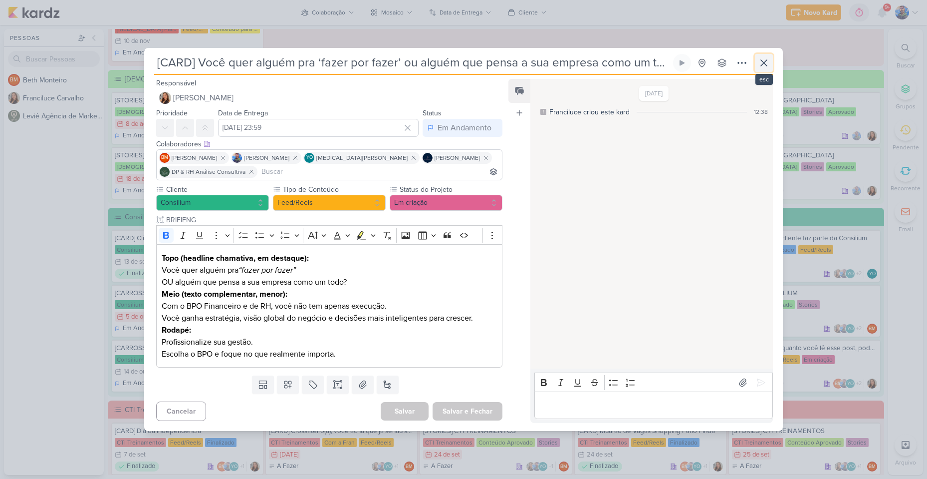
click at [769, 62] on icon at bounding box center [764, 63] width 12 height 12
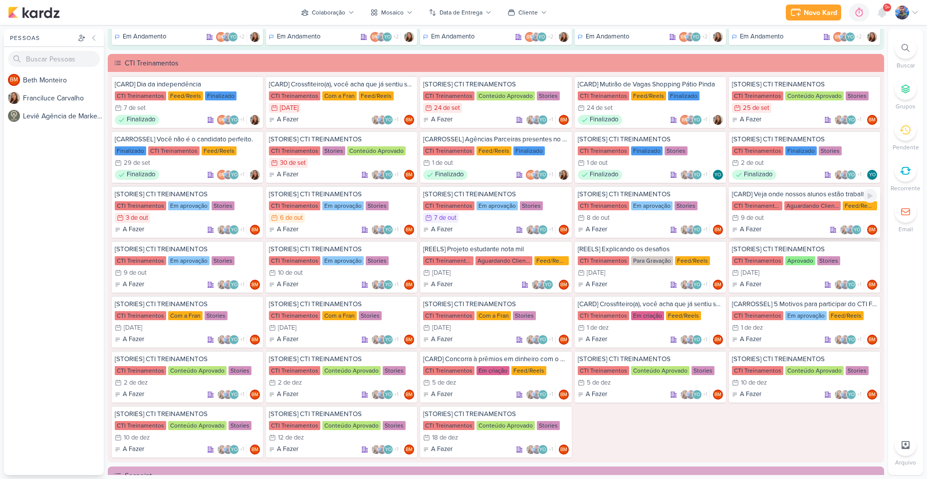
scroll to position [749, 0]
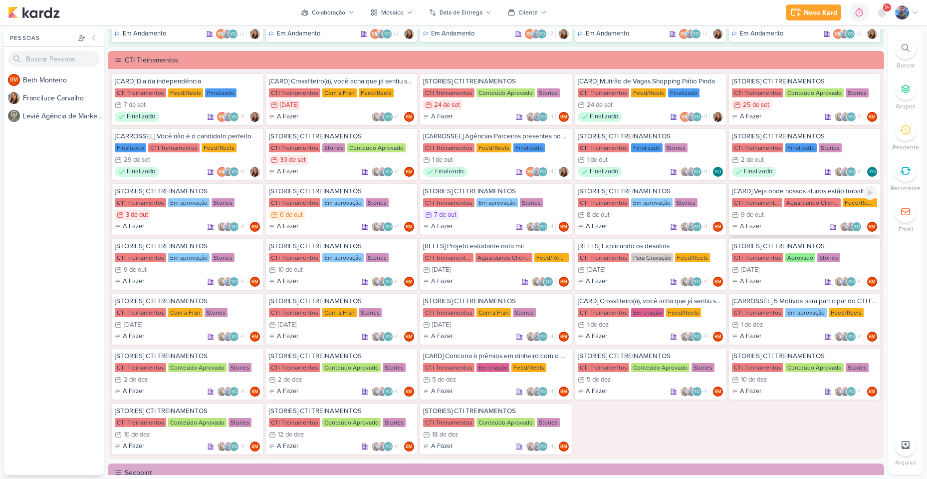
click at [827, 212] on div "9/10 [DATE]" at bounding box center [804, 215] width 145 height 10
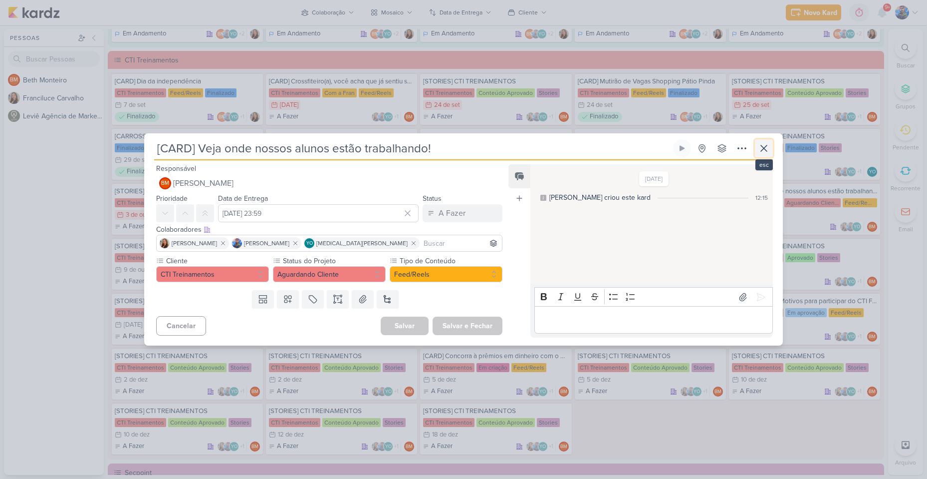
click at [768, 145] on icon at bounding box center [764, 148] width 12 height 12
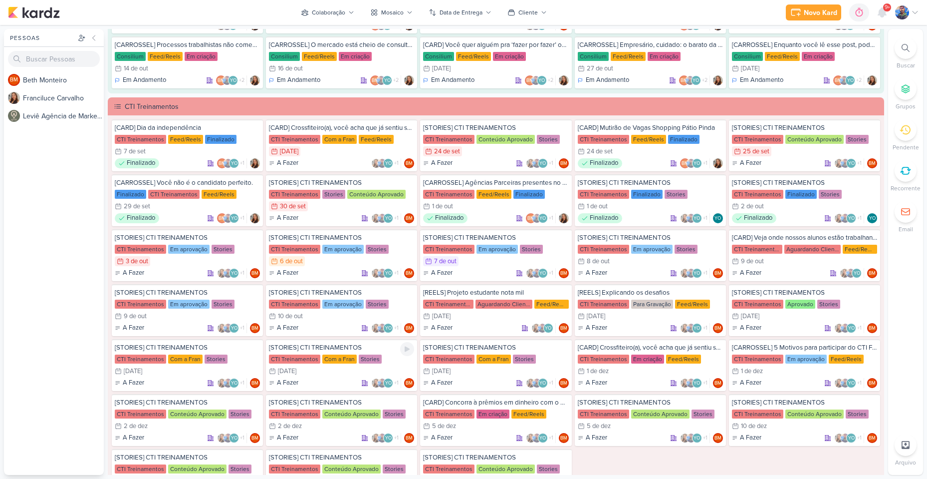
scroll to position [699, 0]
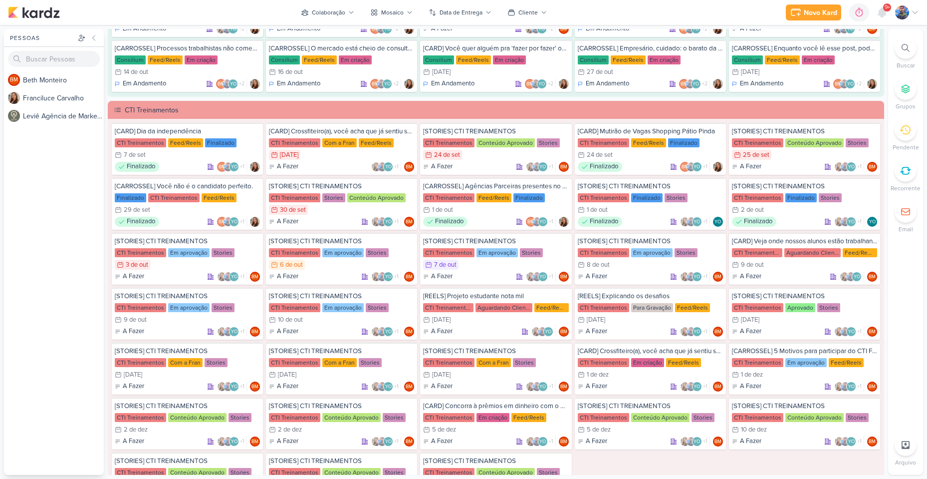
click at [880, 79] on div "Consilium [CARD] Clientes que escolhem a Consilium escolhem crescimento. Consil…" at bounding box center [496, 2] width 777 height 189
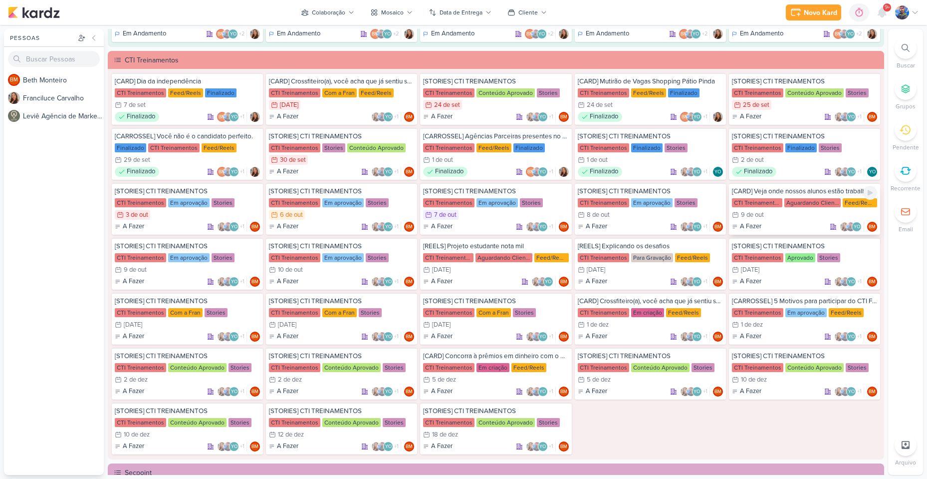
click at [764, 211] on div "9/10 [DATE]" at bounding box center [804, 215] width 145 height 10
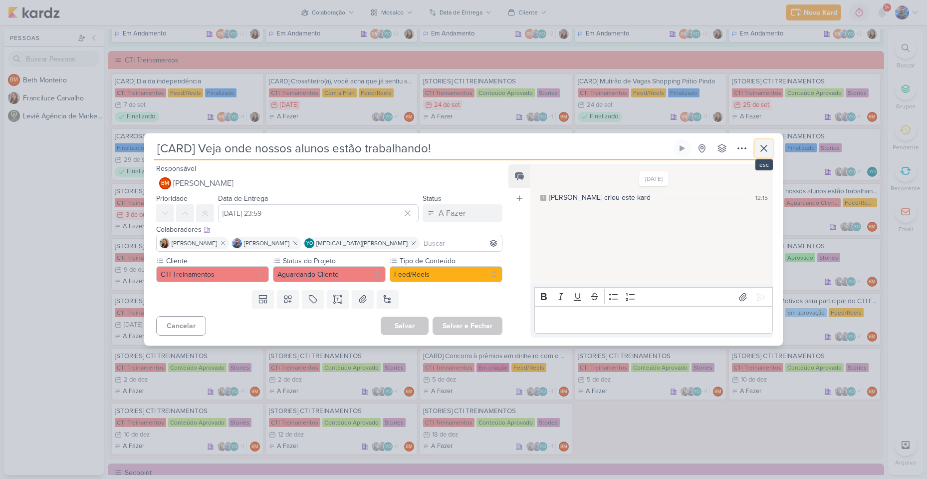
click at [766, 148] on icon at bounding box center [764, 148] width 12 height 12
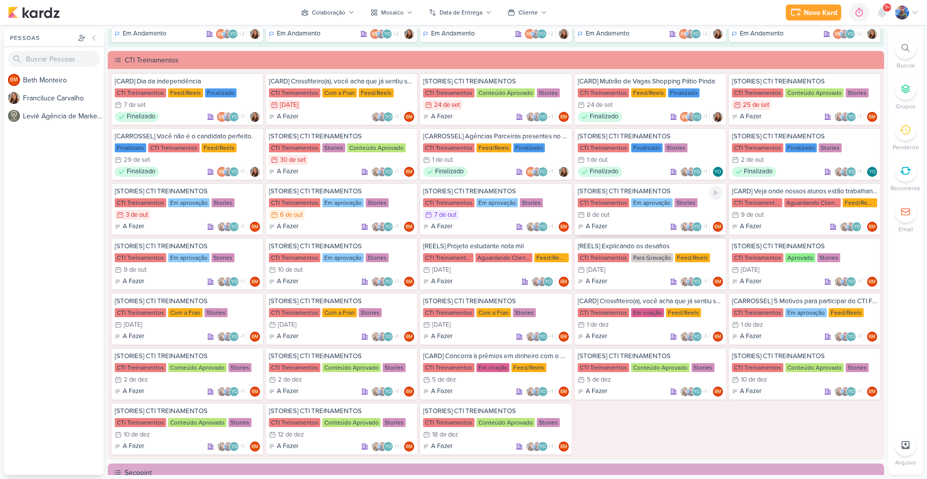
click at [663, 217] on div "8/10 [DATE]" at bounding box center [650, 215] width 145 height 10
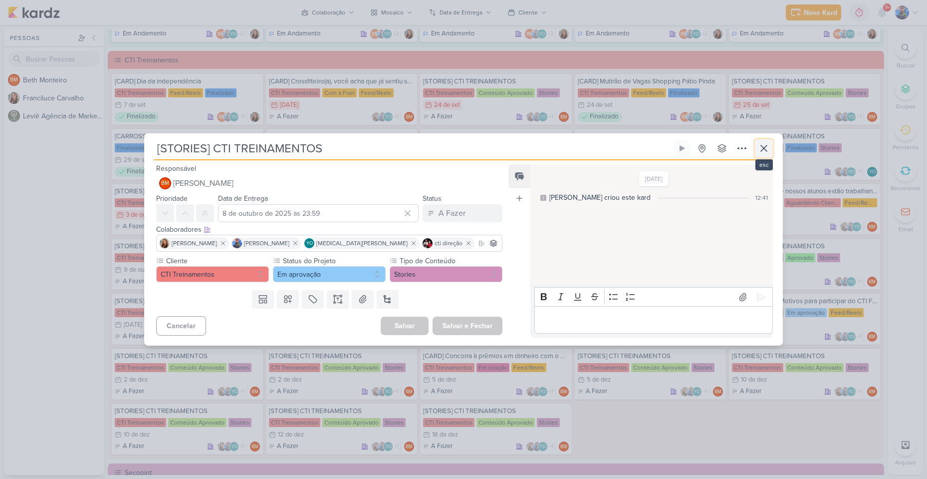
click at [766, 146] on icon at bounding box center [764, 148] width 12 height 12
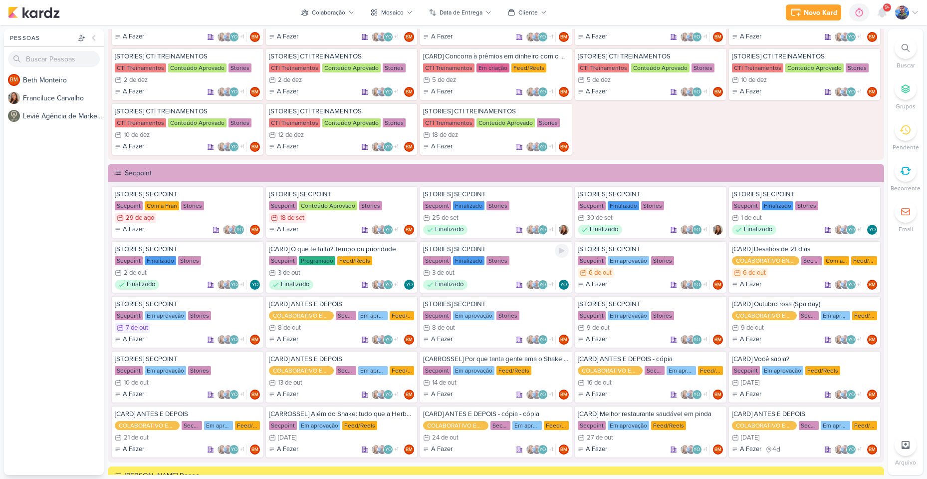
scroll to position [1098, 0]
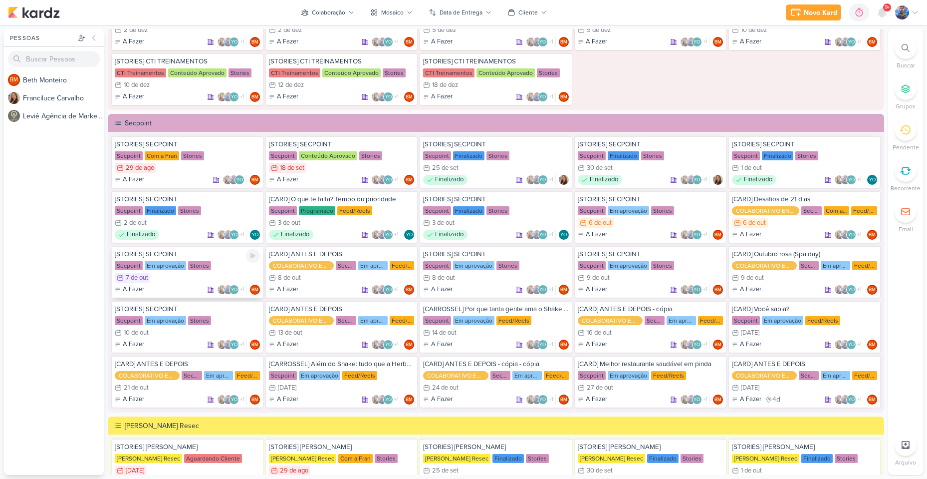
click at [191, 282] on div "7/10 [DATE]" at bounding box center [187, 278] width 145 height 10
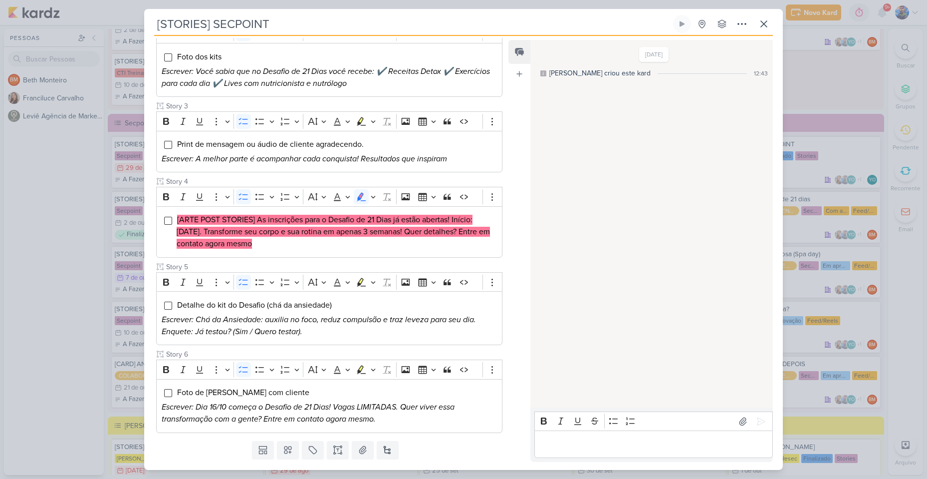
scroll to position [263, 0]
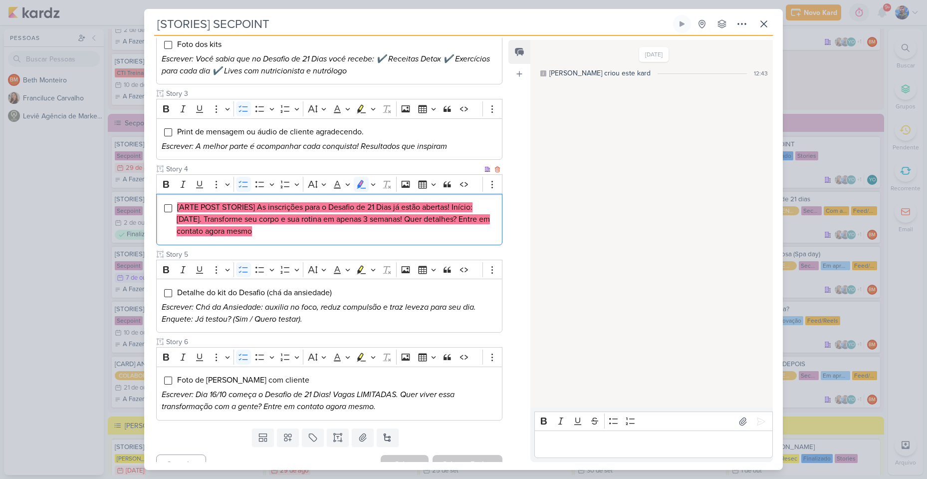
drag, startPoint x: 316, startPoint y: 225, endPoint x: 169, endPoint y: 182, distance: 153.0
click at [169, 194] on div "[ARTE POST STORIES] As inscrições para o Desafio de 21 Dias já estão abertas! I…" at bounding box center [329, 219] width 346 height 51
click at [370, 177] on button "Highlight" at bounding box center [373, 184] width 8 height 15
click at [318, 197] on icon "Text highlight toolbar" at bounding box center [314, 202] width 10 height 10
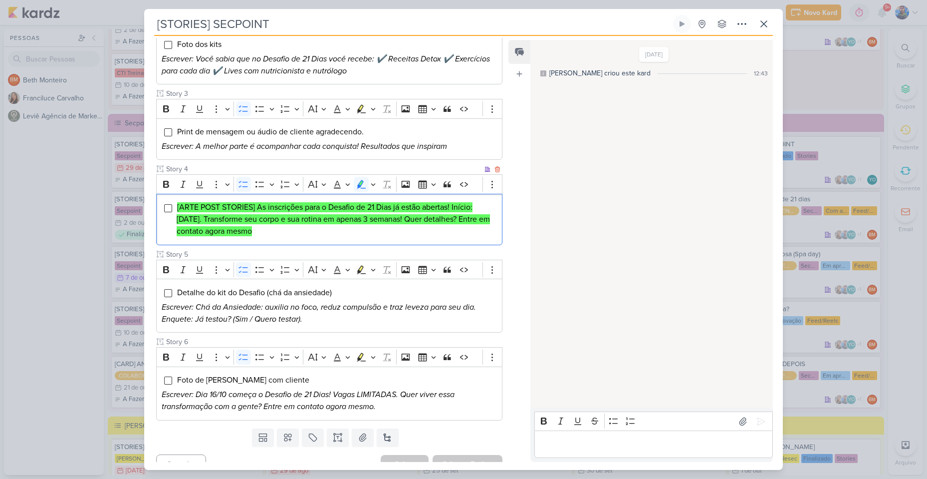
click at [310, 211] on li "[ARTE POST STORIES] As inscrições para o Desafio de 21 Dias já estão abertas! I…" at bounding box center [337, 219] width 320 height 36
click at [458, 455] on button "Salvar e Fechar" at bounding box center [468, 464] width 70 height 18
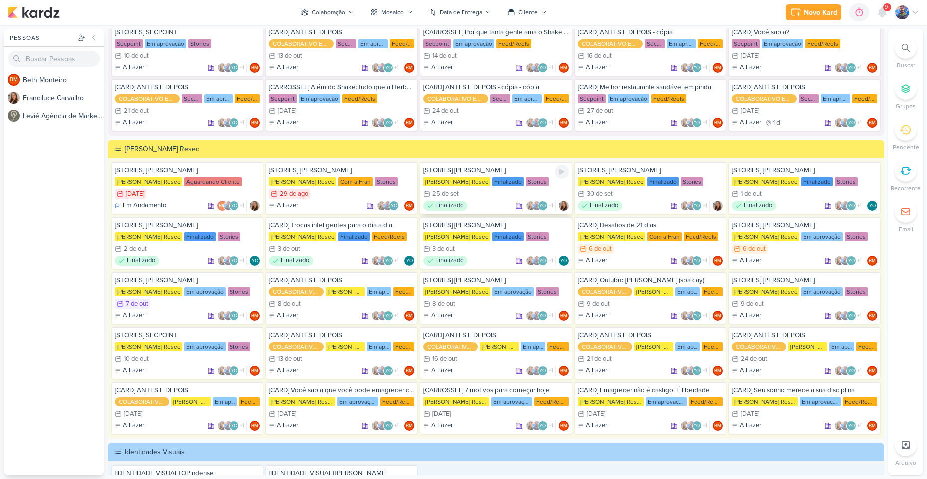
scroll to position [1398, 0]
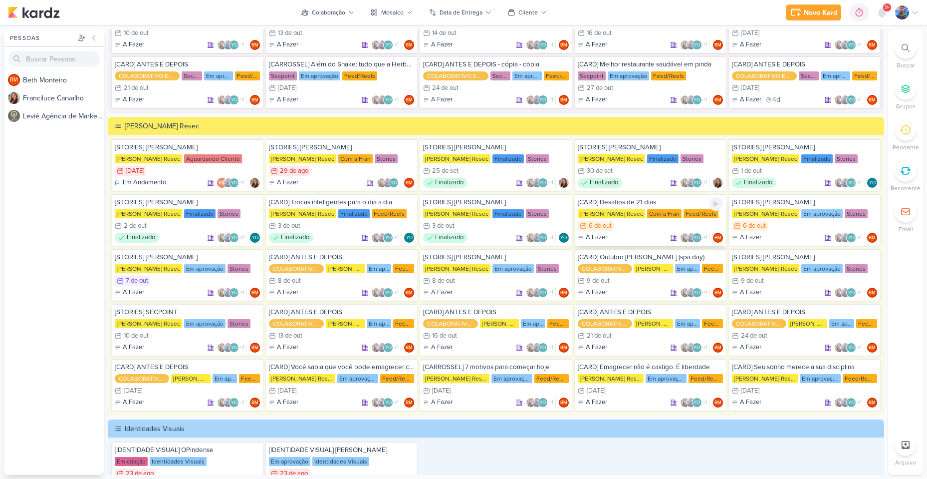
click at [643, 230] on div "6/10 [DATE]" at bounding box center [650, 226] width 145 height 10
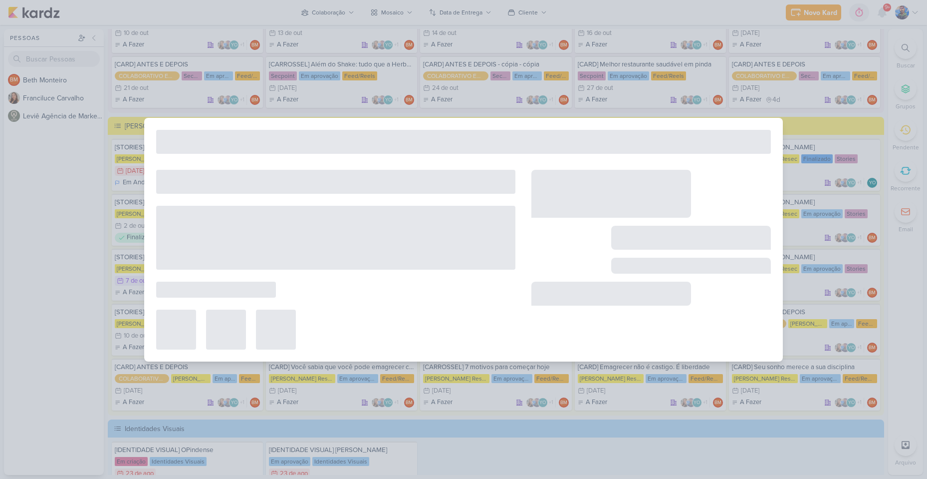
type input "[CARD] Desafios de 21 dias"
type input "[DATE] 23:59"
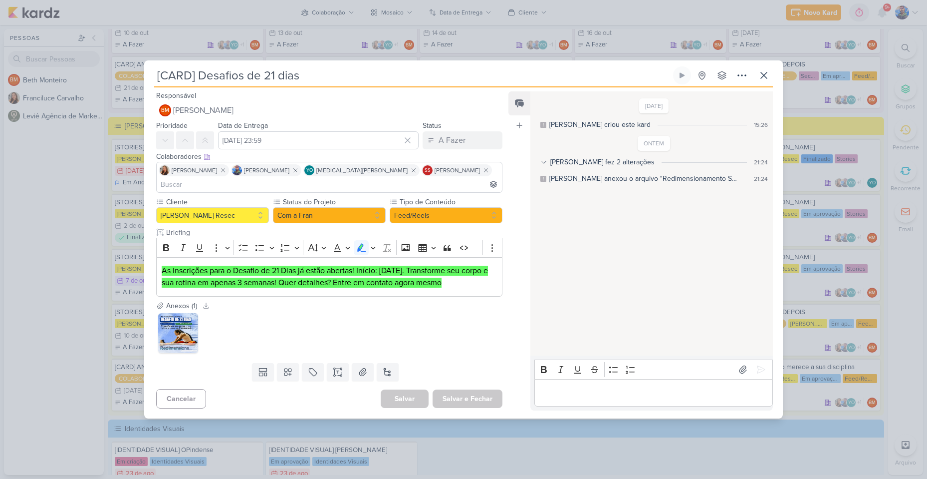
scroll to position [0, 0]
click at [765, 81] on icon at bounding box center [764, 75] width 12 height 12
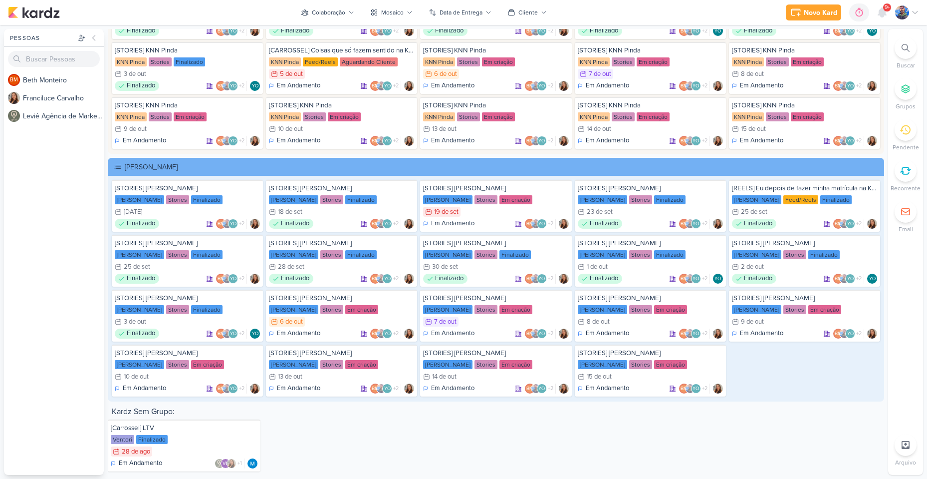
scroll to position [1990, 0]
